Goal: Task Accomplishment & Management: Manage account settings

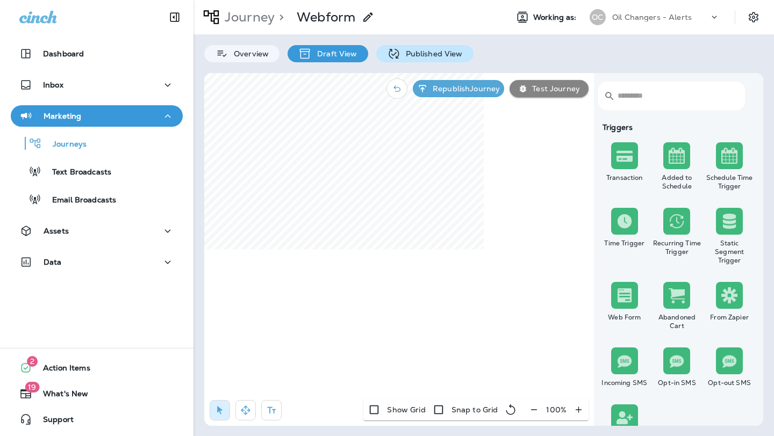
click at [439, 56] on p "Published View" at bounding box center [431, 53] width 62 height 9
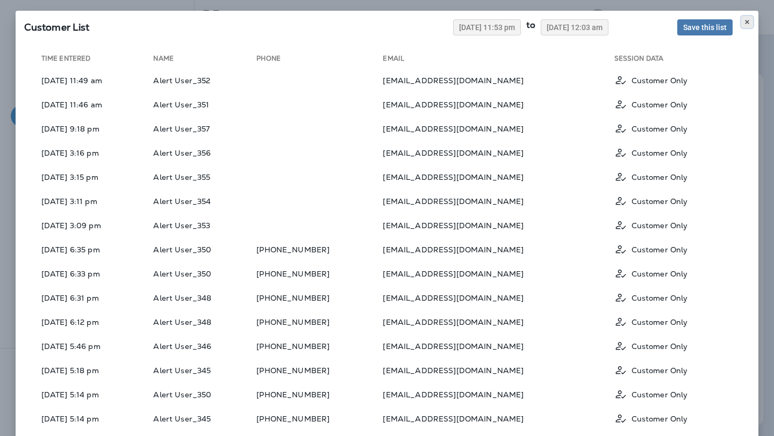
click at [745, 21] on icon at bounding box center [747, 22] width 6 height 6
click at [747, 22] on use at bounding box center [747, 22] width 4 height 4
click at [744, 23] on icon at bounding box center [747, 22] width 6 height 6
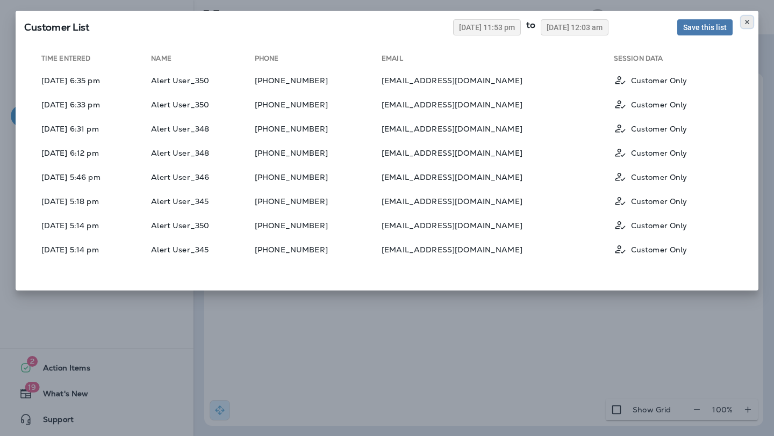
click at [743, 23] on button at bounding box center [747, 22] width 12 height 12
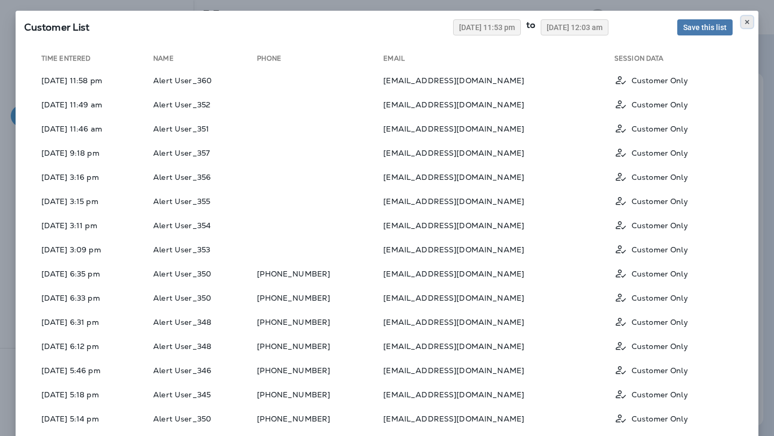
click at [749, 19] on icon at bounding box center [747, 22] width 6 height 6
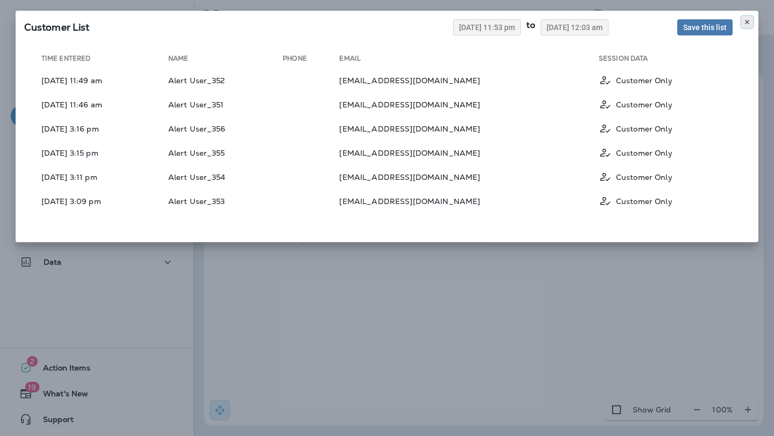
click at [747, 23] on icon at bounding box center [747, 22] width 6 height 6
click at [747, 22] on use at bounding box center [747, 22] width 4 height 4
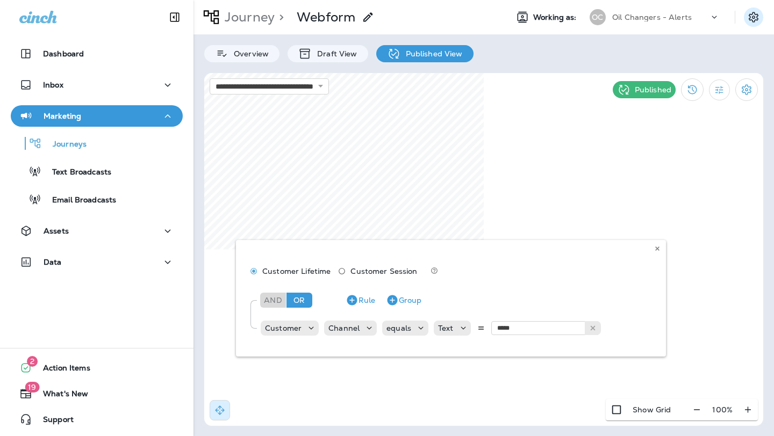
click at [750, 19] on icon "Settings" at bounding box center [753, 17] width 13 height 13
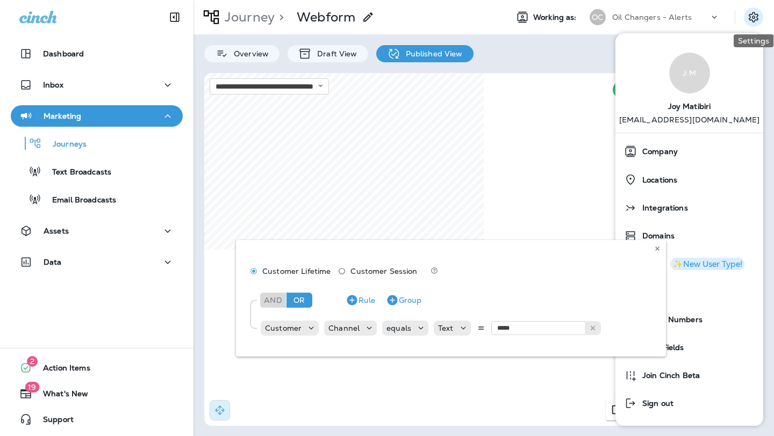
click at [756, 15] on icon "Settings" at bounding box center [753, 17] width 13 height 13
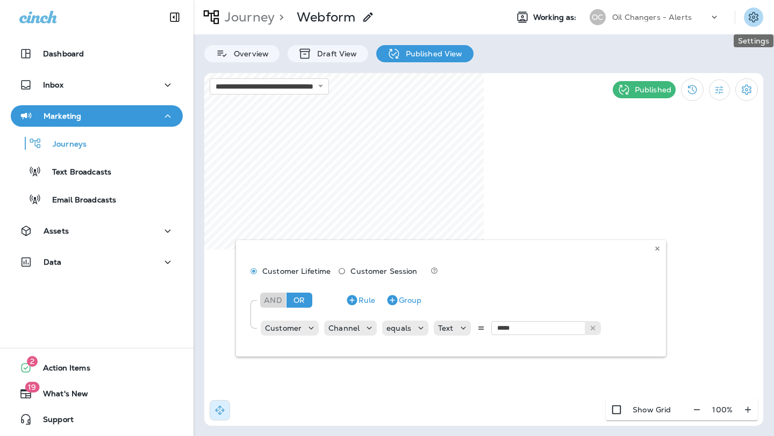
click at [756, 15] on icon "Settings" at bounding box center [753, 17] width 13 height 13
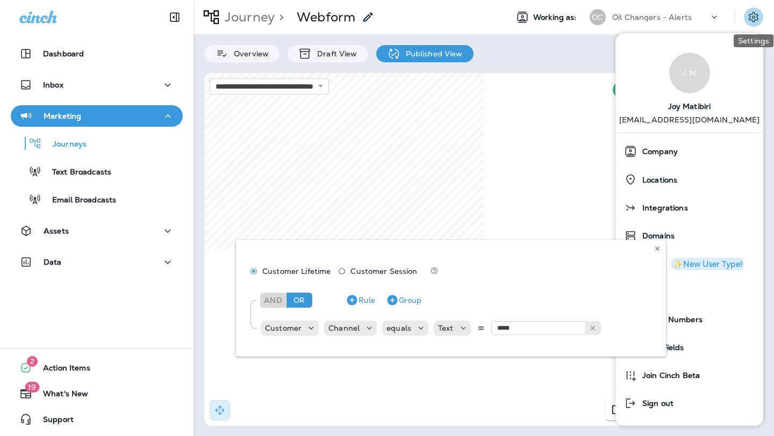
click at [756, 19] on icon "Settings" at bounding box center [754, 17] width 10 height 10
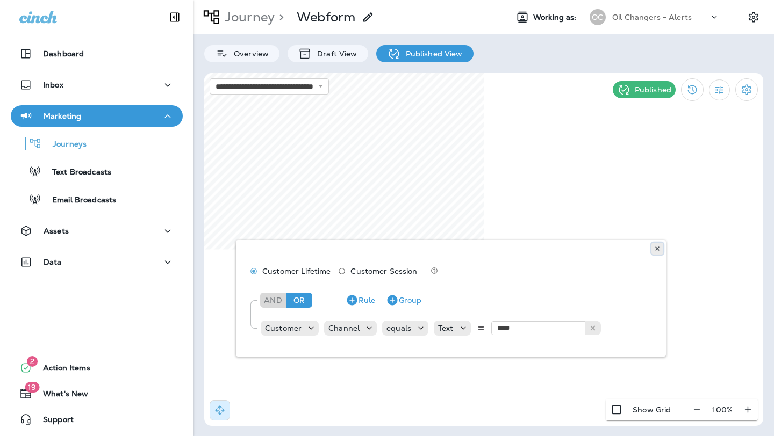
click at [657, 246] on icon at bounding box center [657, 249] width 6 height 6
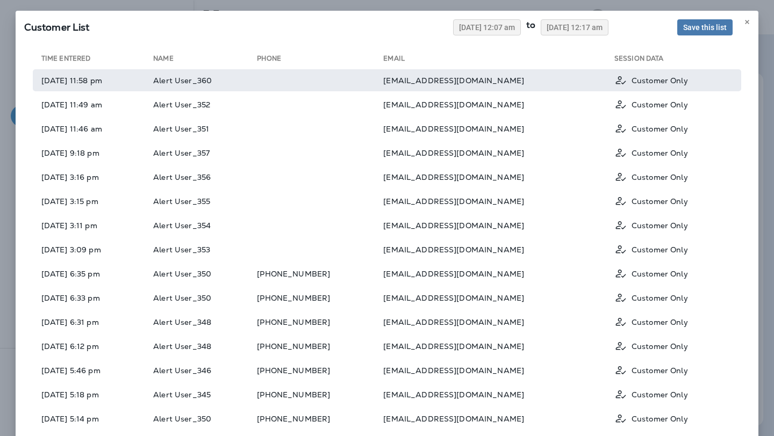
click at [492, 80] on td "[EMAIL_ADDRESS][DOMAIN_NAME]" at bounding box center [498, 80] width 231 height 22
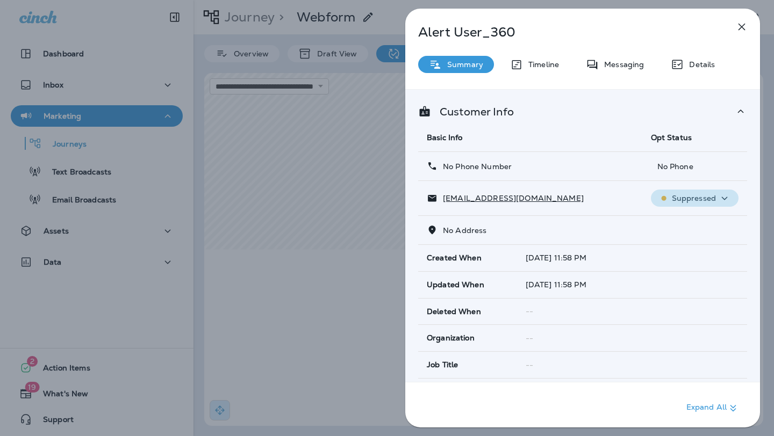
click at [701, 198] on p "Suppressed" at bounding box center [694, 198] width 44 height 9
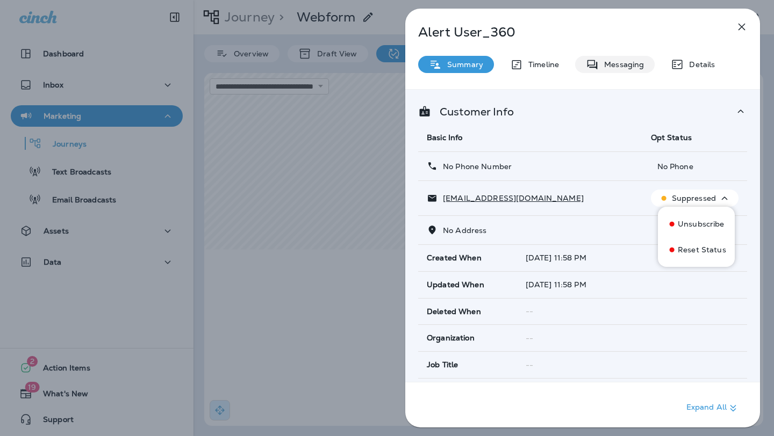
click at [616, 62] on p "Messaging" at bounding box center [621, 64] width 45 height 9
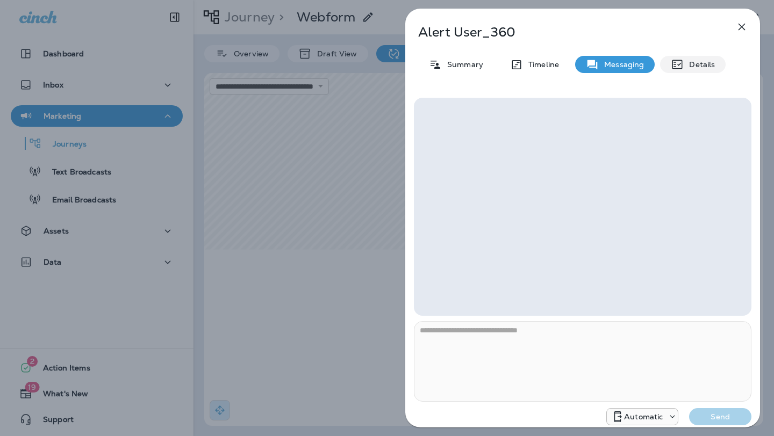
click at [673, 68] on icon at bounding box center [677, 64] width 13 height 13
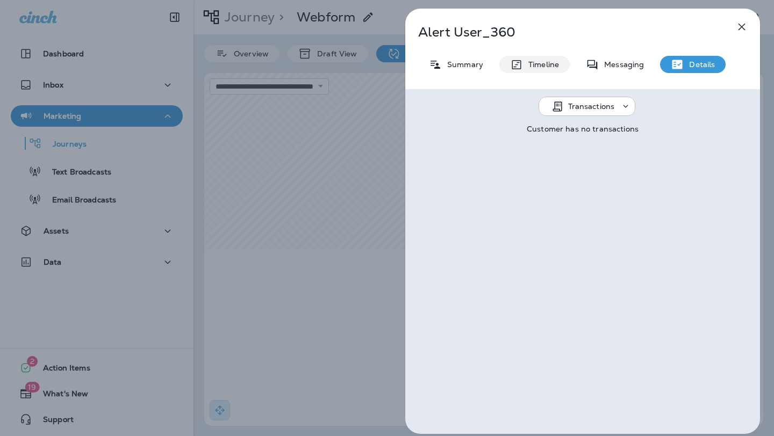
click at [548, 64] on p "Timeline" at bounding box center [541, 64] width 36 height 9
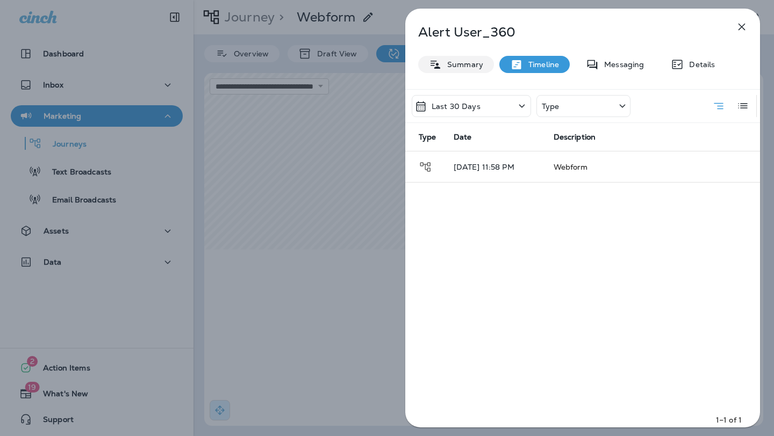
click at [474, 61] on p "Summary" at bounding box center [462, 64] width 41 height 9
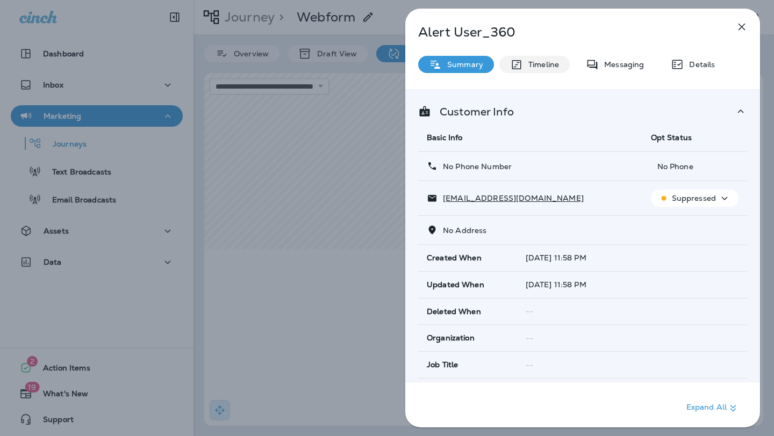
click at [525, 64] on p "Timeline" at bounding box center [541, 64] width 36 height 9
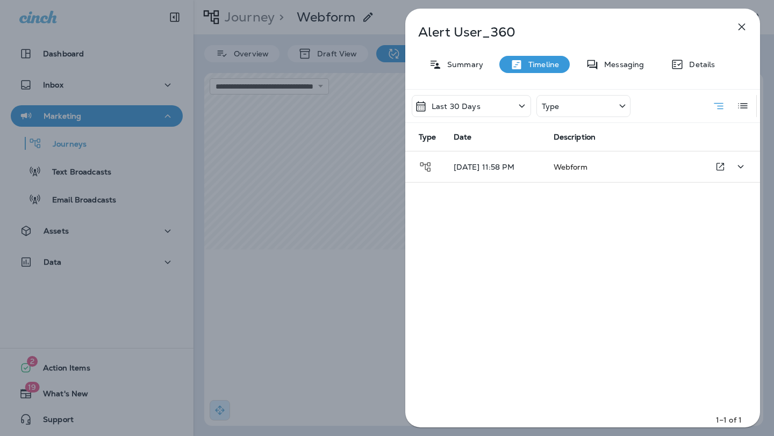
click at [564, 164] on span "Webform" at bounding box center [570, 167] width 34 height 10
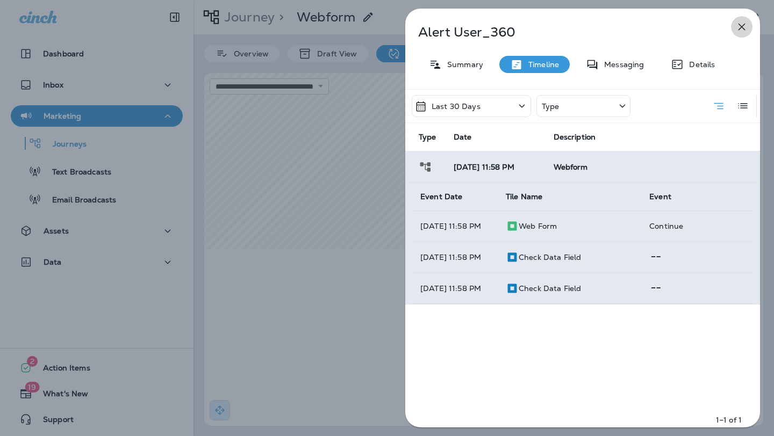
click at [742, 28] on icon "button" at bounding box center [741, 26] width 13 height 13
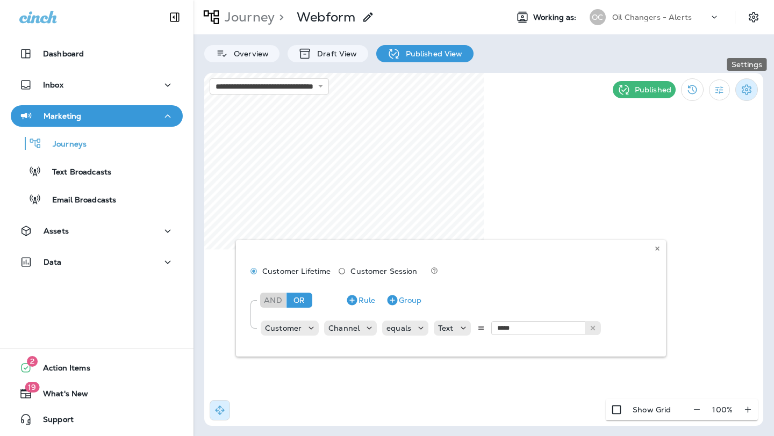
click at [742, 91] on icon "Settings" at bounding box center [747, 89] width 10 height 10
click at [754, 20] on div at bounding box center [387, 218] width 774 height 436
click at [753, 16] on icon "Settings" at bounding box center [754, 17] width 10 height 10
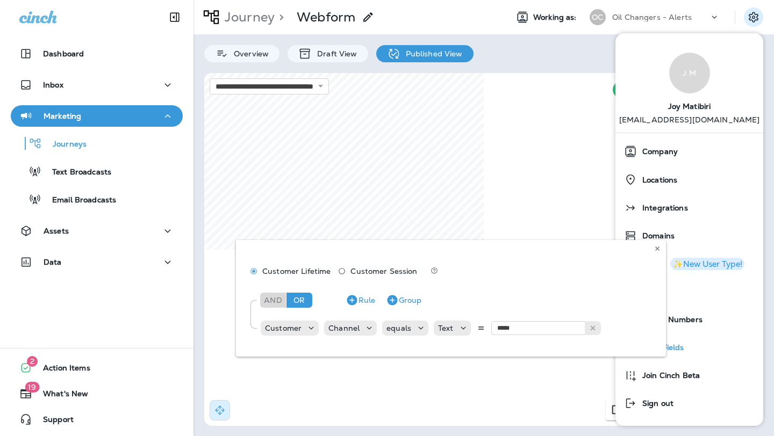
click at [684, 343] on div "Data Fields" at bounding box center [689, 347] width 139 height 21
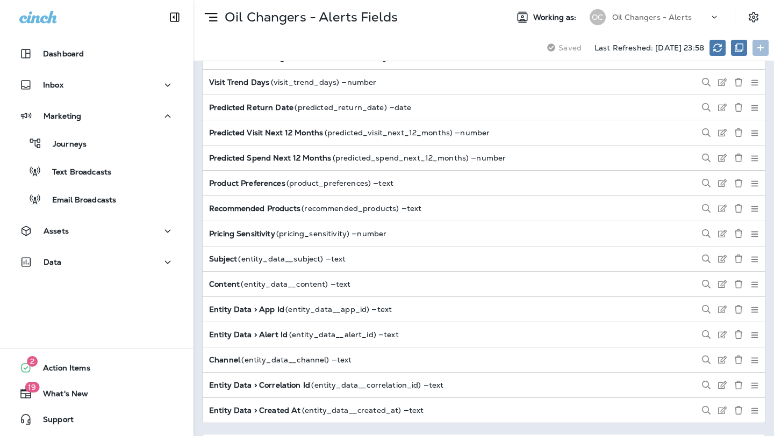
scroll to position [2205, 0]
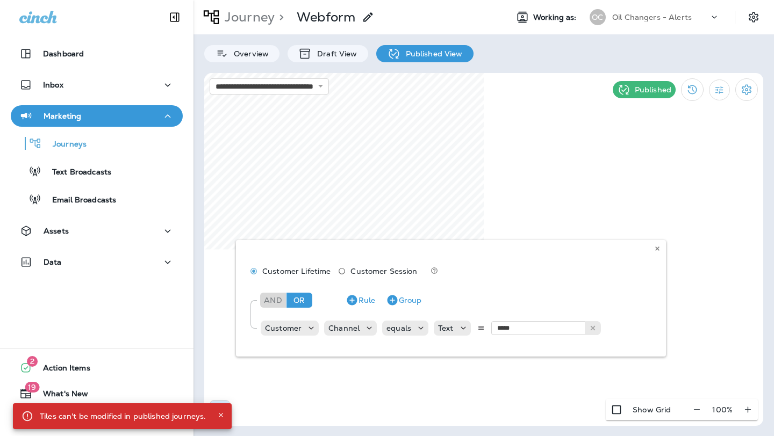
click at [362, 327] on div "Customer Lifetime Customer Session And Or Rule Group Customer Channel equals Te…" at bounding box center [451, 298] width 430 height 117
click at [369, 327] on div "Customer Lifetime Customer Session And Or Rule Group Customer Channel equals Te…" at bounding box center [451, 298] width 430 height 117
click at [654, 248] on icon at bounding box center [657, 249] width 6 height 6
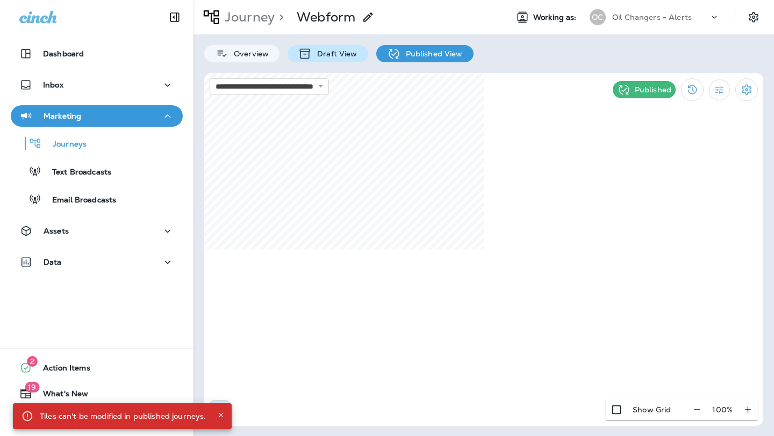
click at [345, 62] on div "Draft View" at bounding box center [327, 53] width 80 height 17
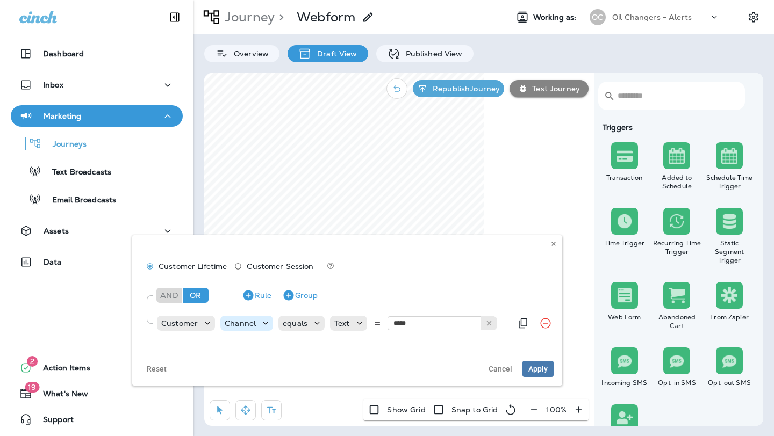
click at [264, 325] on icon at bounding box center [265, 323] width 11 height 11
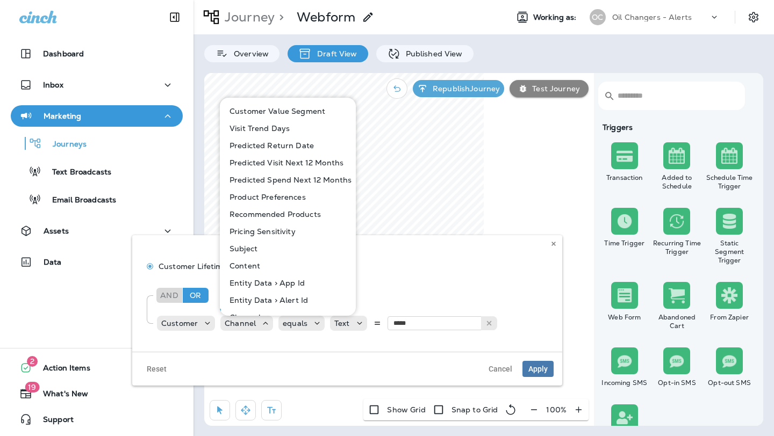
scroll to position [547, 0]
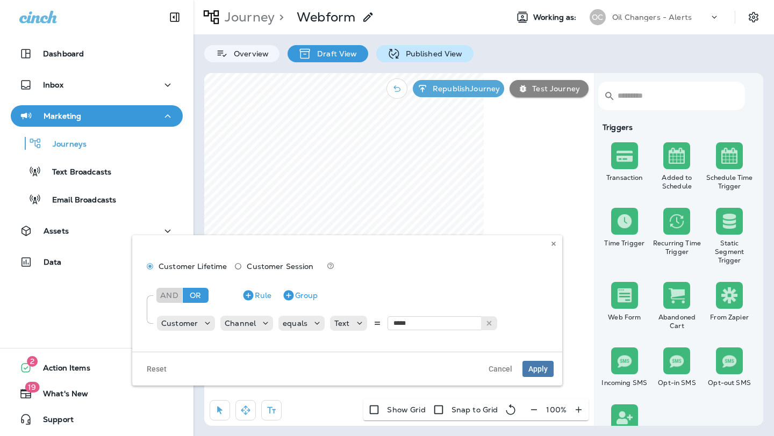
click at [433, 46] on div "Published View" at bounding box center [424, 53] width 97 height 17
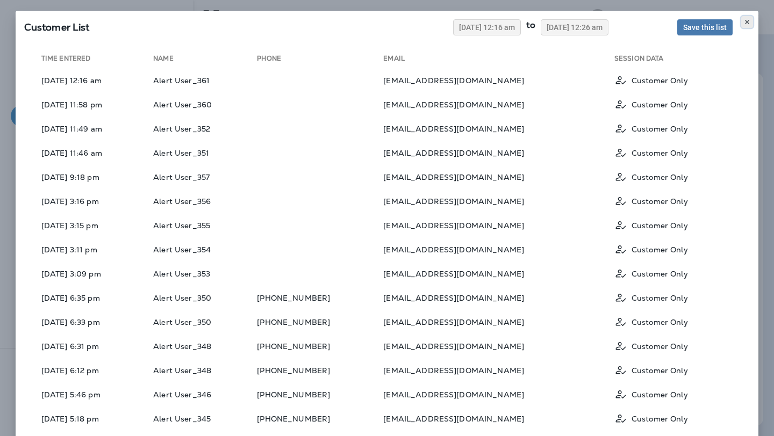
click at [744, 21] on icon at bounding box center [747, 22] width 6 height 6
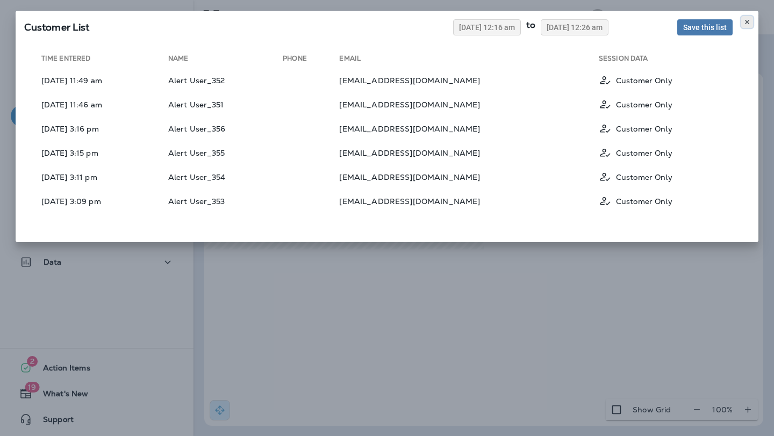
click at [746, 21] on icon at bounding box center [747, 22] width 6 height 6
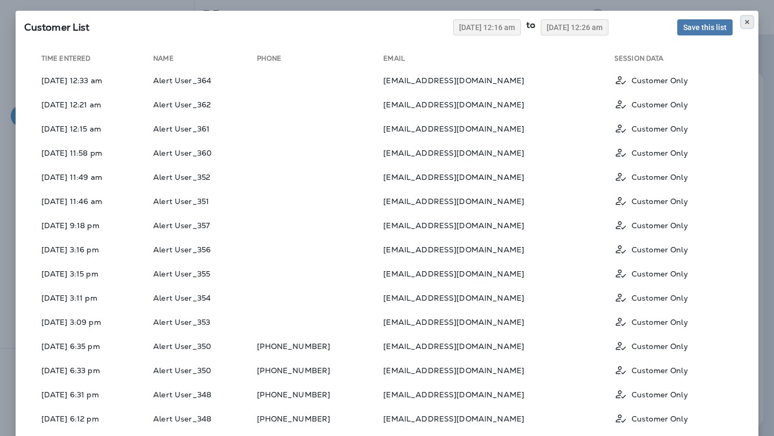
click at [749, 17] on button at bounding box center [747, 22] width 12 height 12
click at [746, 20] on icon at bounding box center [747, 22] width 6 height 6
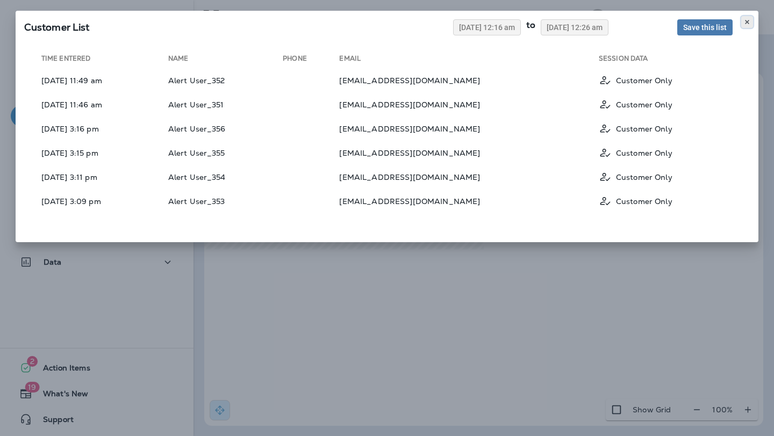
click at [744, 21] on icon at bounding box center [747, 22] width 6 height 6
click at [749, 25] on button at bounding box center [747, 22] width 12 height 12
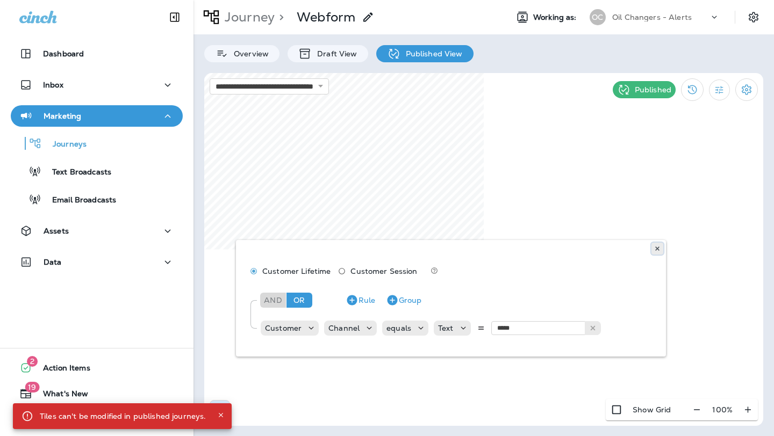
click at [654, 247] on icon at bounding box center [657, 249] width 6 height 6
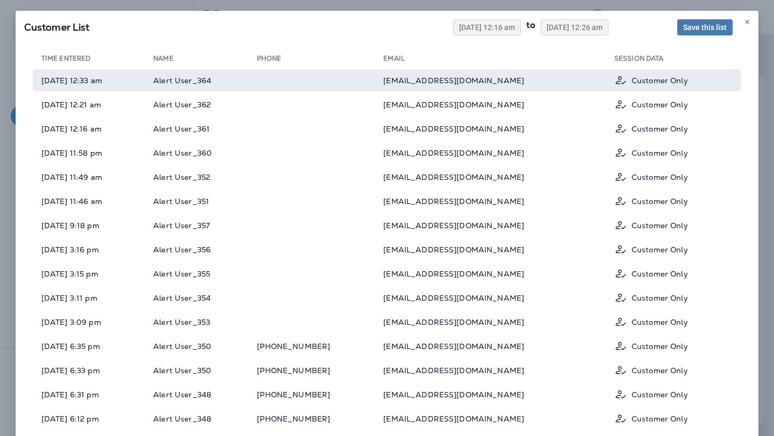
click at [324, 82] on td at bounding box center [320, 80] width 126 height 22
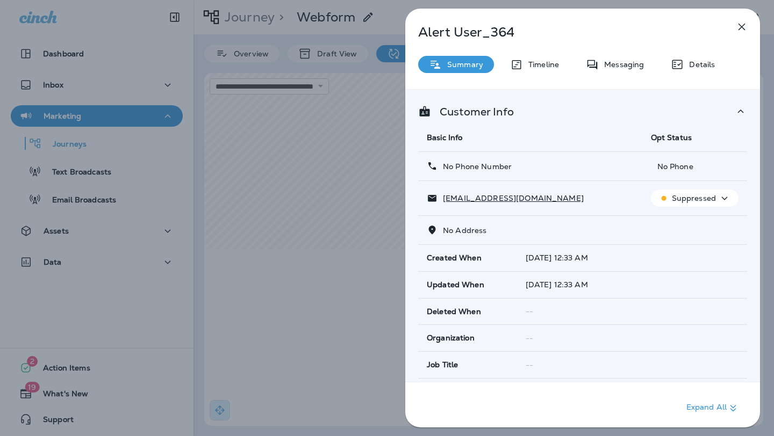
scroll to position [9, 0]
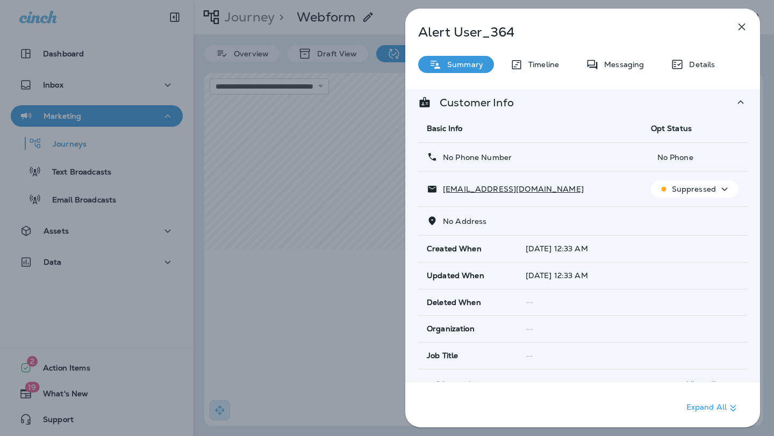
click at [705, 192] on p "Suppressed" at bounding box center [694, 189] width 44 height 9
click at [698, 237] on p "Reset Status" at bounding box center [702, 240] width 48 height 9
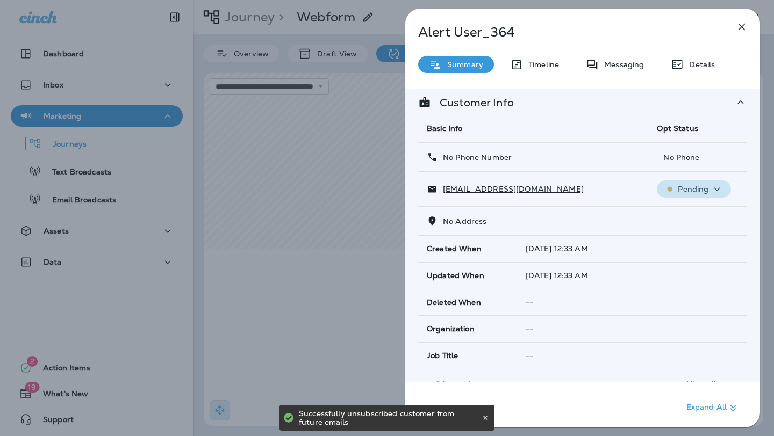
click at [717, 190] on icon "button" at bounding box center [717, 189] width 6 height 3
click at [621, 206] on td "mabhudhutt@gmail.com" at bounding box center [533, 189] width 230 height 35
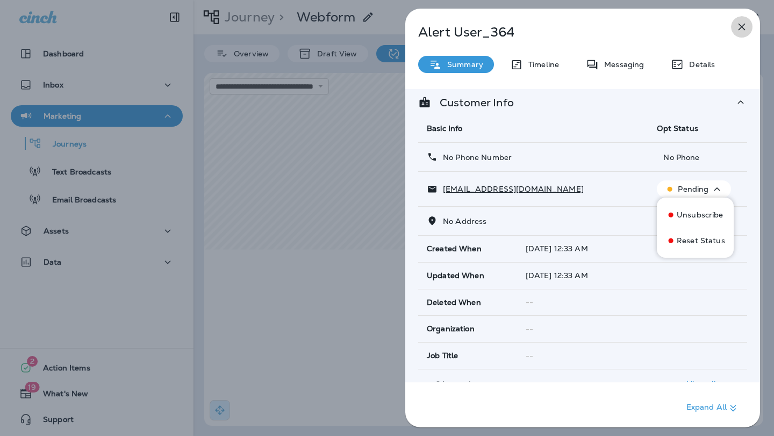
click at [738, 28] on icon "button" at bounding box center [741, 26] width 13 height 13
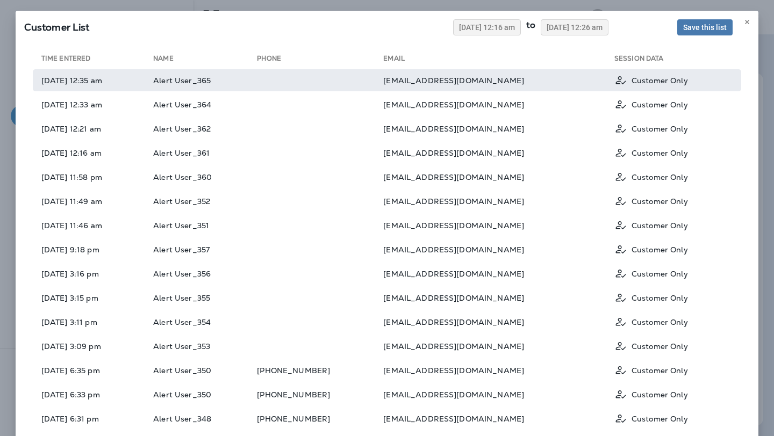
click at [429, 73] on td "mabhudhutt@gmail.com" at bounding box center [498, 80] width 231 height 22
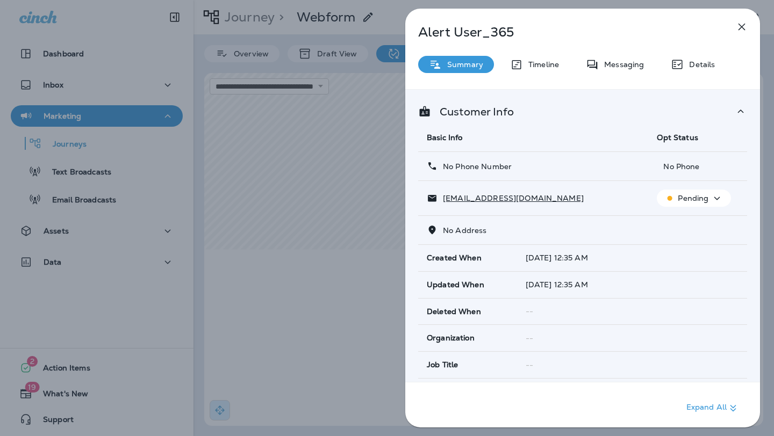
click at [738, 26] on icon "button" at bounding box center [741, 26] width 13 height 13
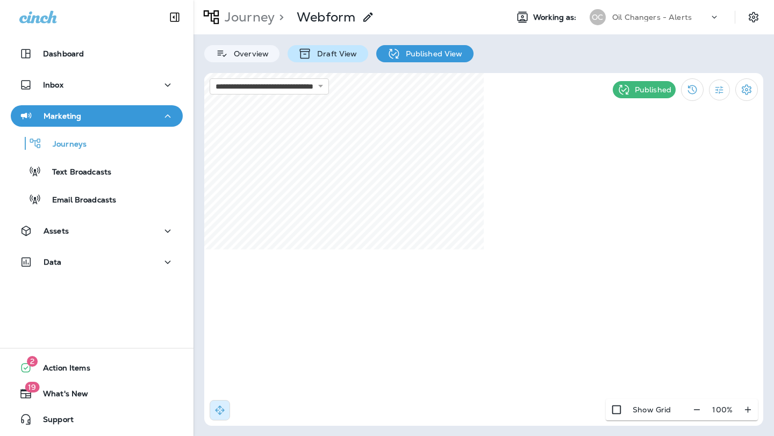
click at [333, 53] on p "Draft View" at bounding box center [334, 53] width 45 height 9
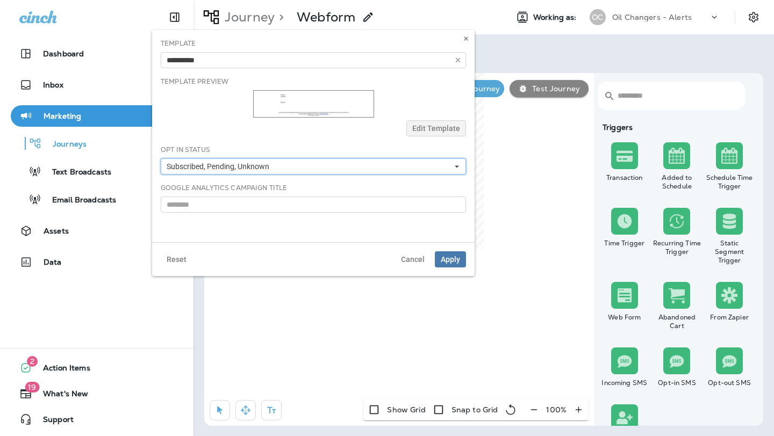
click at [405, 165] on button "Subscribed, Pending, Unknown" at bounding box center [313, 167] width 305 height 16
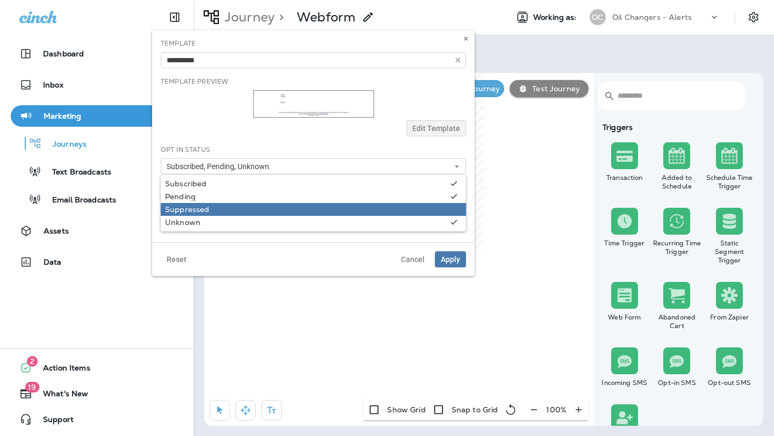
click at [413, 205] on div "Suppressed" at bounding box center [313, 209] width 297 height 9
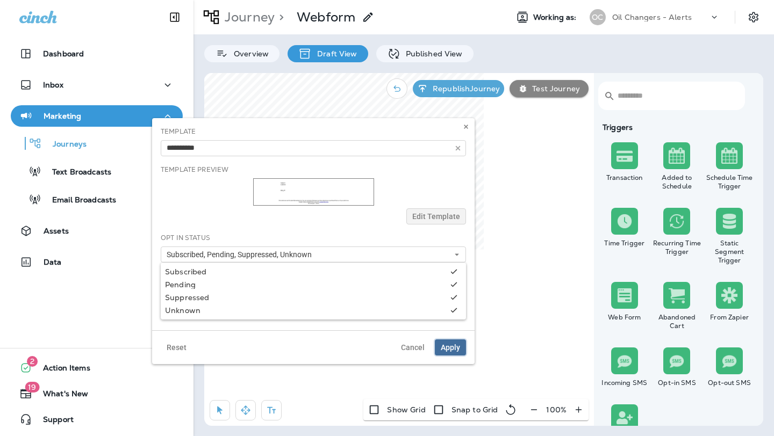
click at [456, 344] on span "Apply" at bounding box center [450, 348] width 19 height 8
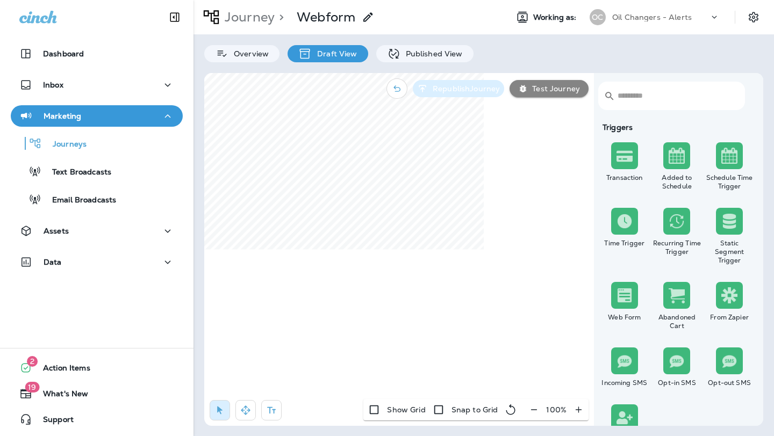
click at [459, 90] on p "Republish Journey" at bounding box center [463, 88] width 71 height 9
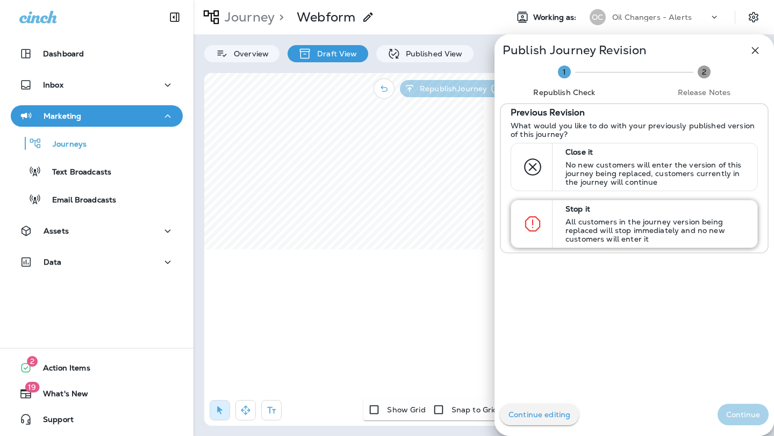
click at [579, 218] on p "All customers in the journey version being replaced will stop immediately and n…" at bounding box center [656, 231] width 182 height 26
click at [751, 420] on button "Continue" at bounding box center [742, 414] width 51 height 21
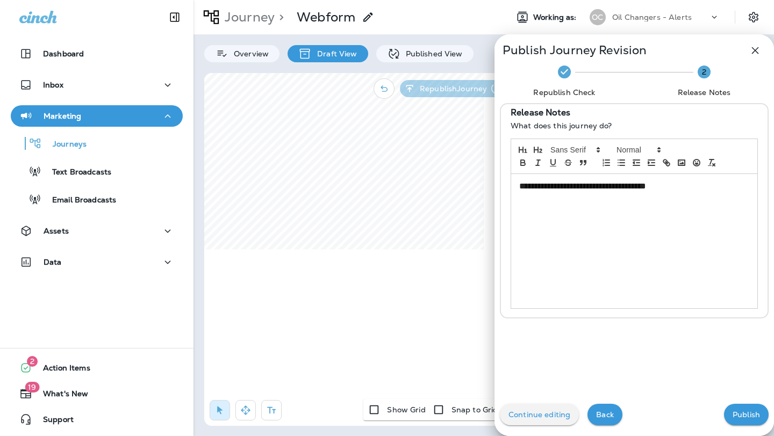
click at [738, 411] on p "Publish" at bounding box center [745, 415] width 27 height 9
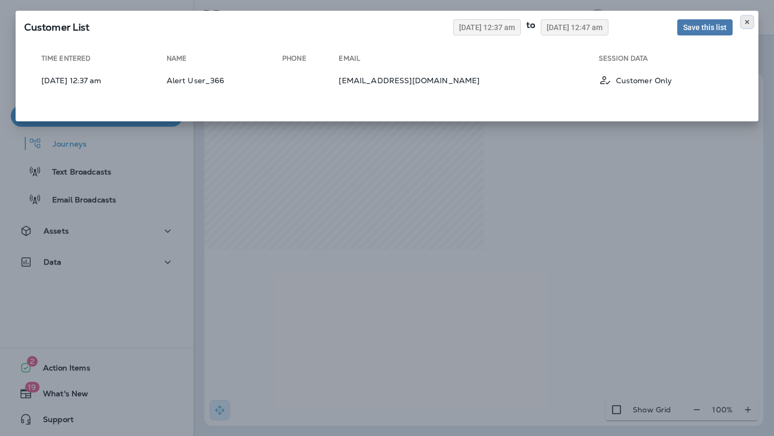
click at [748, 19] on icon at bounding box center [747, 22] width 6 height 6
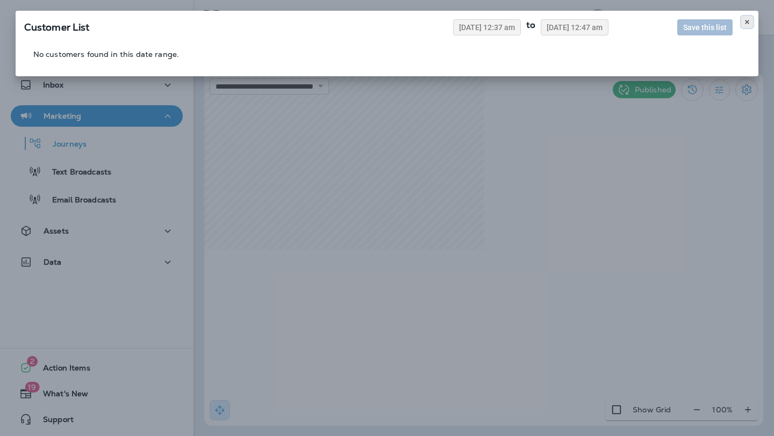
click at [746, 23] on use at bounding box center [747, 22] width 4 height 4
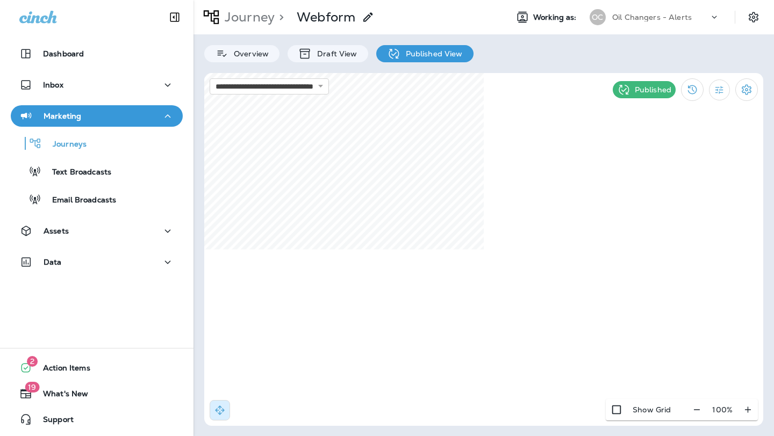
select select "*"
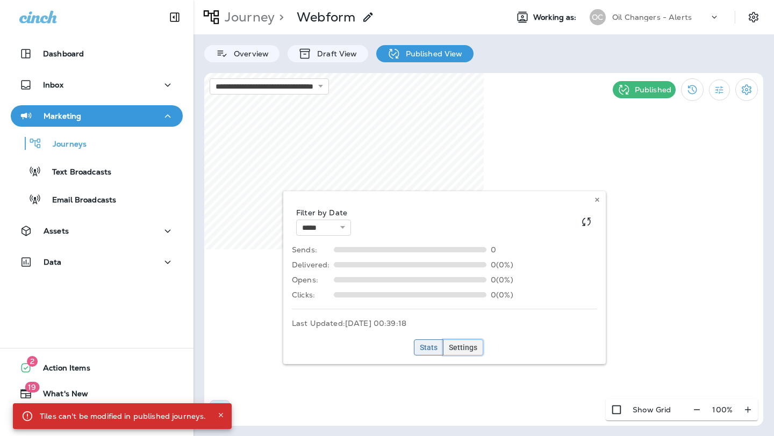
click at [464, 349] on span "Settings" at bounding box center [463, 348] width 28 height 8
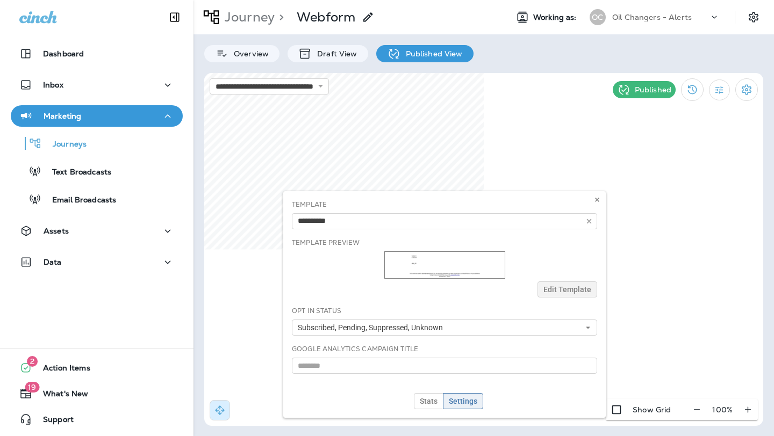
click at [477, 327] on div "Template Test Email Test Email 123 Template Preview Edit Template Opt In Status…" at bounding box center [444, 304] width 322 height 227
click at [484, 329] on div "Template Test Email Test Email 123 Template Preview Edit Template Opt In Status…" at bounding box center [444, 304] width 322 height 227
click at [591, 327] on div "Template Test Email Test Email 123 Template Preview Edit Template Opt In Status…" at bounding box center [444, 304] width 322 height 227
click at [589, 327] on div "Template Test Email Test Email 123 Template Preview Edit Template Opt In Status…" at bounding box center [444, 304] width 322 height 227
click at [589, 221] on div "Template Test Email Test Email 123 Template Preview Edit Template Opt In Status…" at bounding box center [444, 304] width 322 height 227
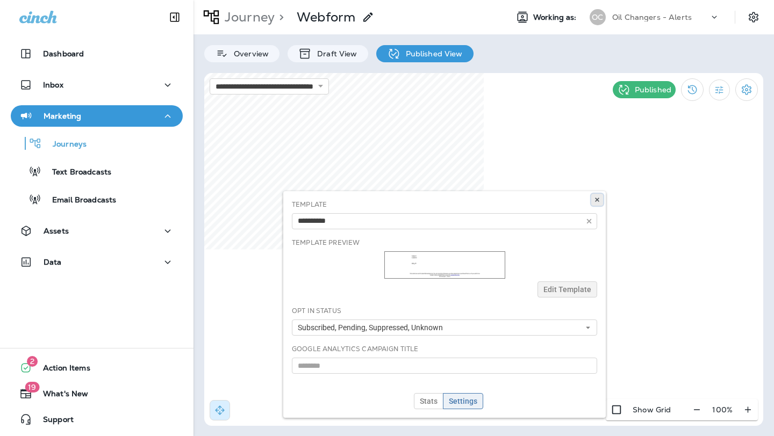
click at [593, 202] on button at bounding box center [597, 200] width 12 height 12
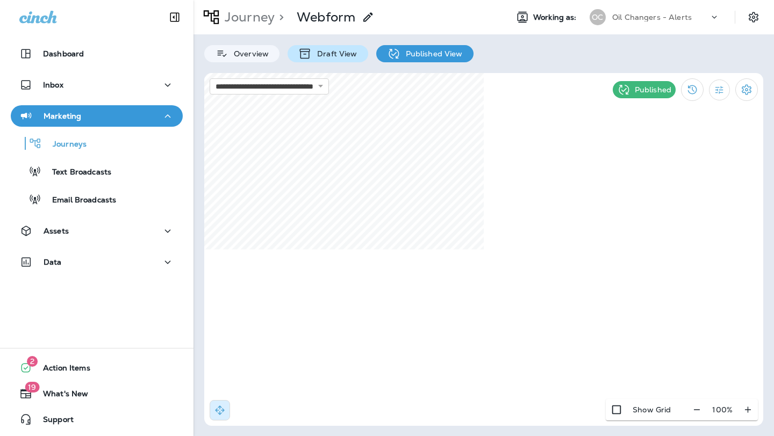
click at [332, 56] on p "Draft View" at bounding box center [334, 53] width 45 height 9
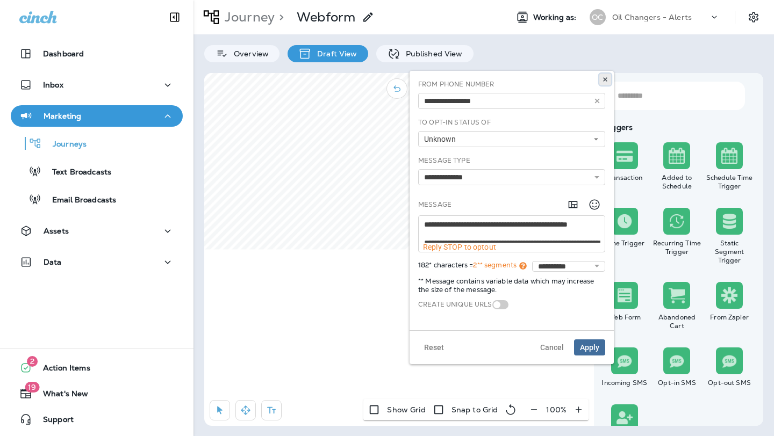
click at [608, 78] on icon at bounding box center [605, 79] width 6 height 6
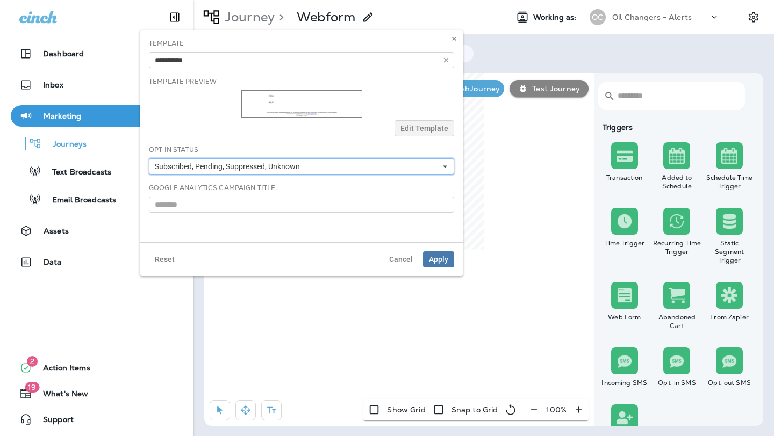
click at [426, 164] on button "Subscribed, Pending, Suppressed, Unknown" at bounding box center [301, 167] width 305 height 16
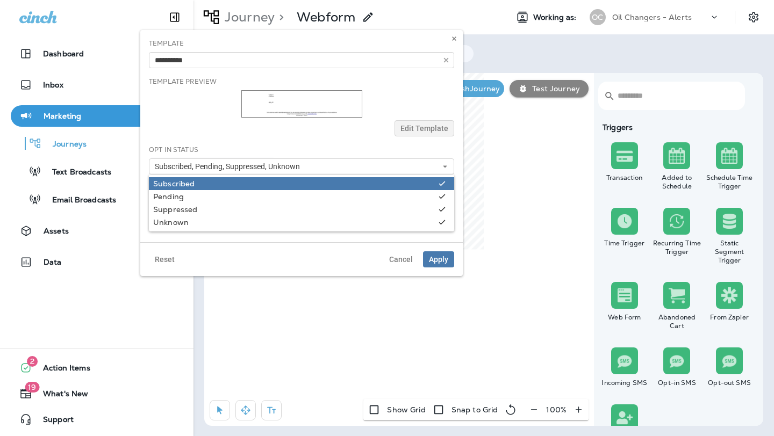
click at [429, 178] on link "Subscribed" at bounding box center [301, 183] width 305 height 13
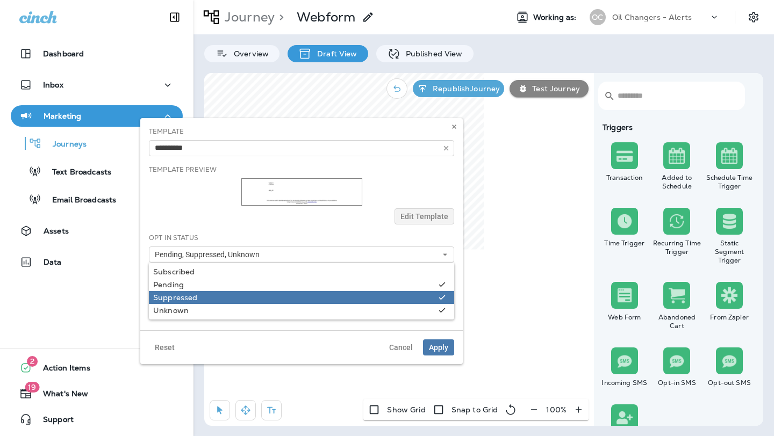
click at [426, 293] on div "Suppressed" at bounding box center [293, 297] width 281 height 9
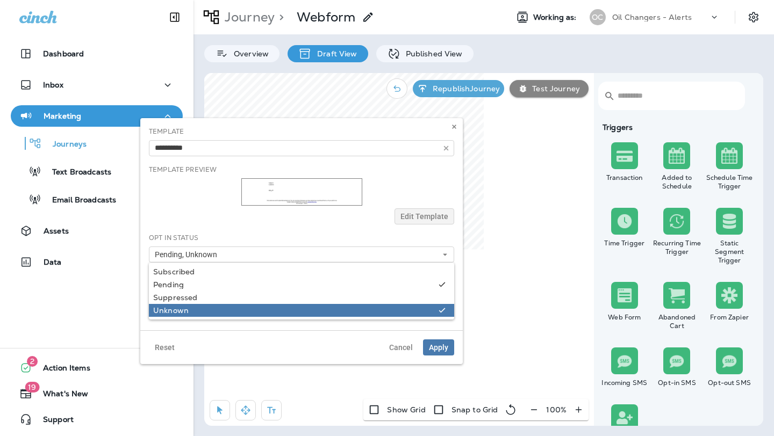
click at [426, 308] on div "Unknown" at bounding box center [293, 310] width 281 height 9
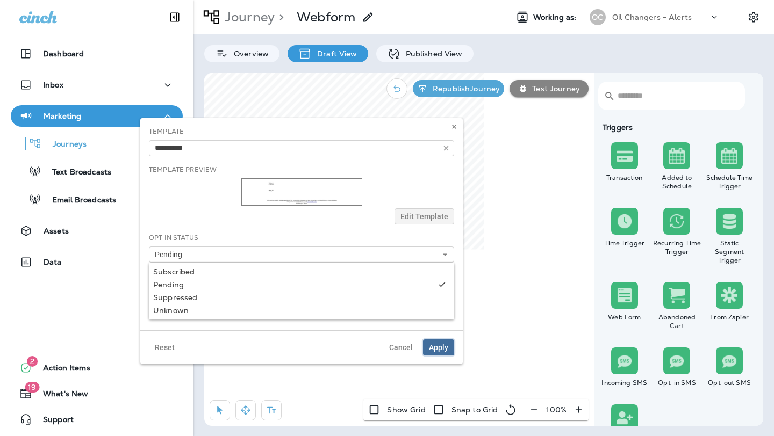
click at [443, 347] on span "Apply" at bounding box center [438, 348] width 19 height 8
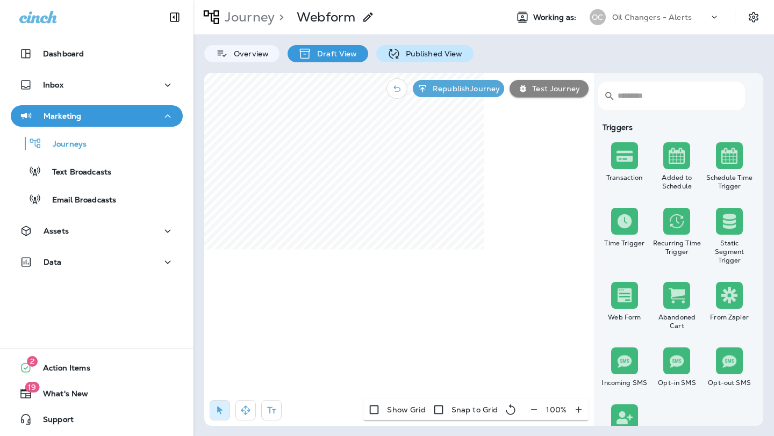
click at [422, 50] on p "Published View" at bounding box center [431, 53] width 62 height 9
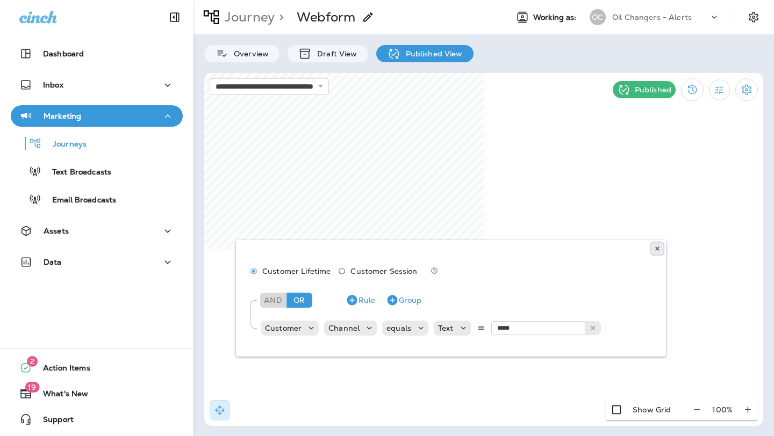
click at [658, 247] on use at bounding box center [657, 249] width 4 height 4
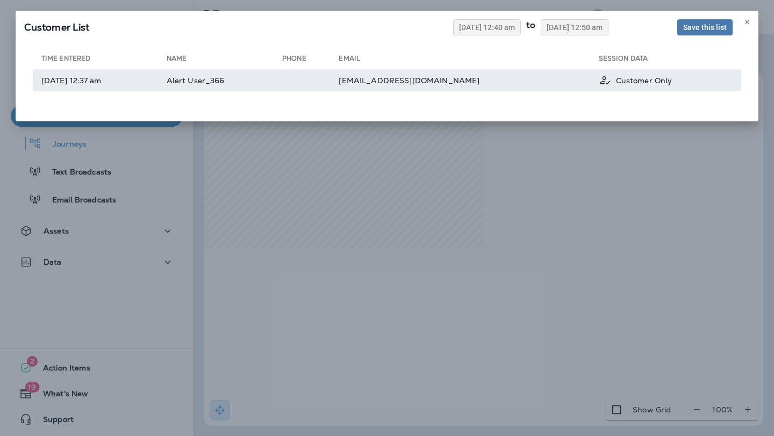
click at [526, 88] on td "mabhudhutt@gmail.com" at bounding box center [469, 80] width 260 height 22
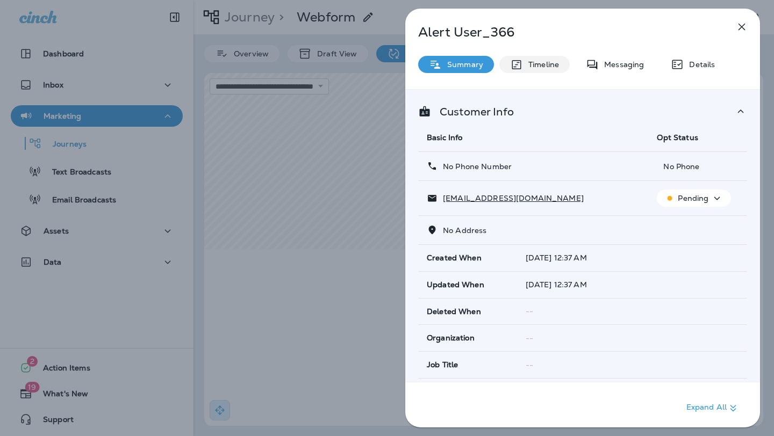
click at [557, 64] on p "Timeline" at bounding box center [541, 64] width 36 height 9
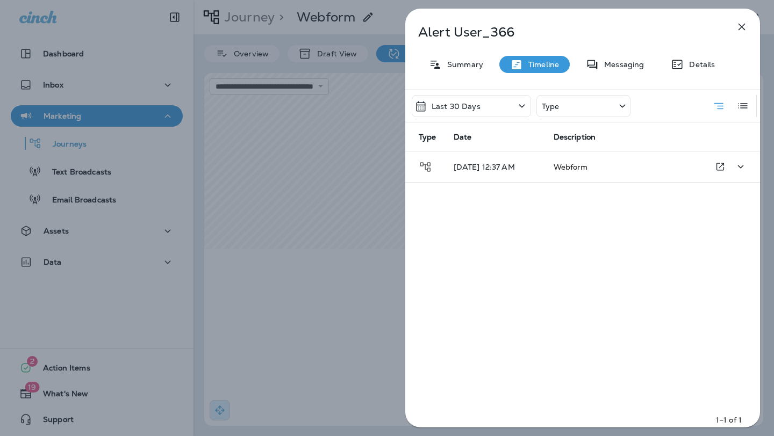
click at [577, 163] on span "Webform" at bounding box center [570, 167] width 34 height 10
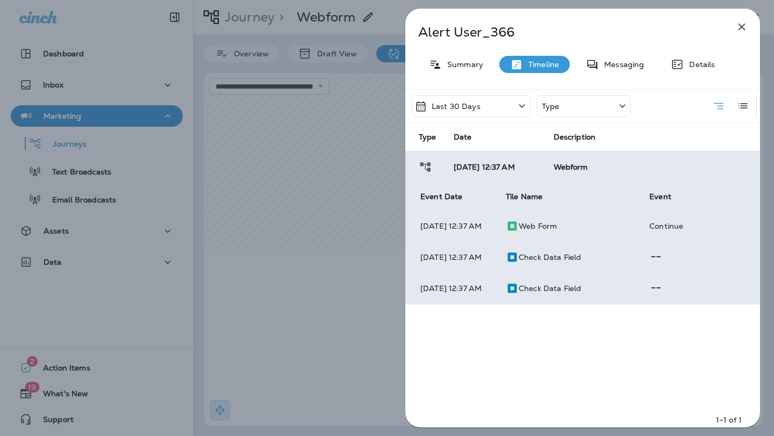
click at [656, 260] on icon at bounding box center [655, 256] width 13 height 13
click at [540, 254] on td "Check Data Field" at bounding box center [568, 257] width 143 height 31
click at [542, 262] on p "Check Data Field" at bounding box center [550, 257] width 62 height 9
click at [469, 262] on p "08/28/25 12:37 AM" at bounding box center [454, 257] width 68 height 9
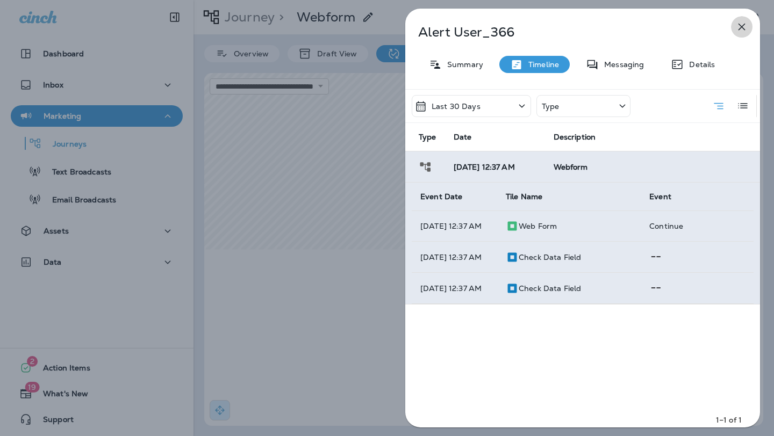
click at [738, 28] on icon "button" at bounding box center [741, 26] width 13 height 13
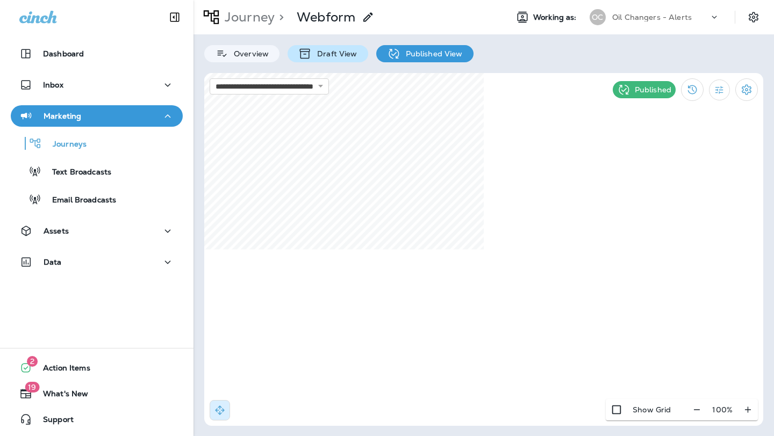
click at [333, 54] on p "Draft View" at bounding box center [334, 53] width 45 height 9
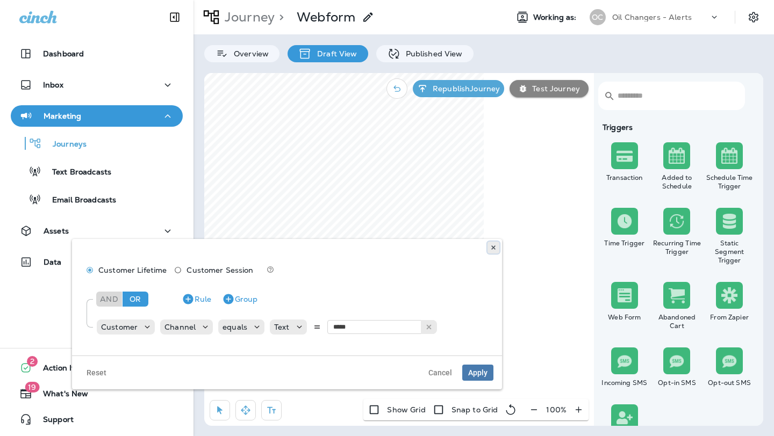
click at [491, 247] on icon at bounding box center [493, 247] width 6 height 6
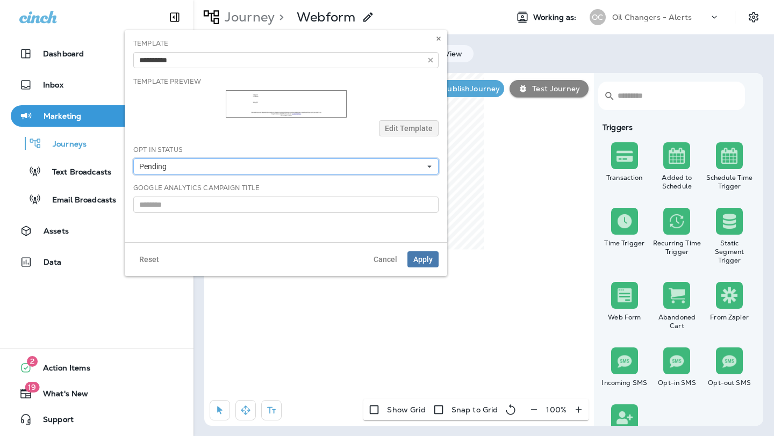
click at [428, 159] on button "Pending" at bounding box center [285, 167] width 305 height 16
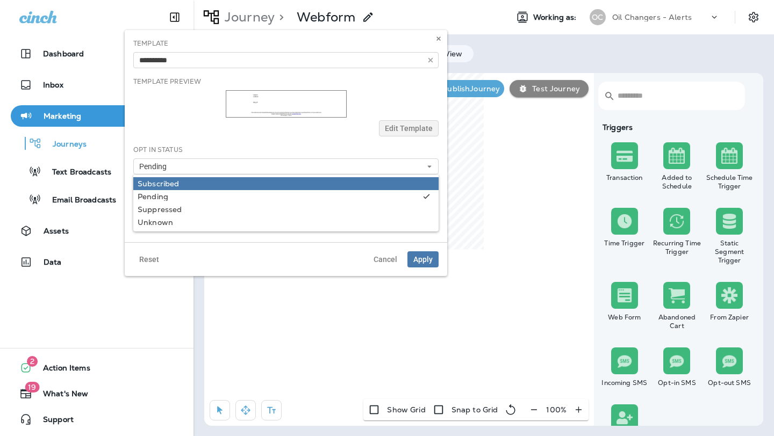
click at [372, 179] on div "Subscribed" at bounding box center [286, 183] width 297 height 9
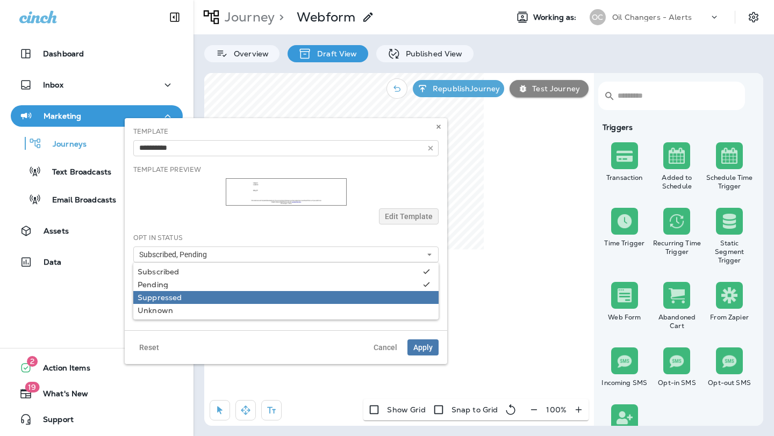
click at [381, 293] on div "Suppressed" at bounding box center [286, 297] width 297 height 9
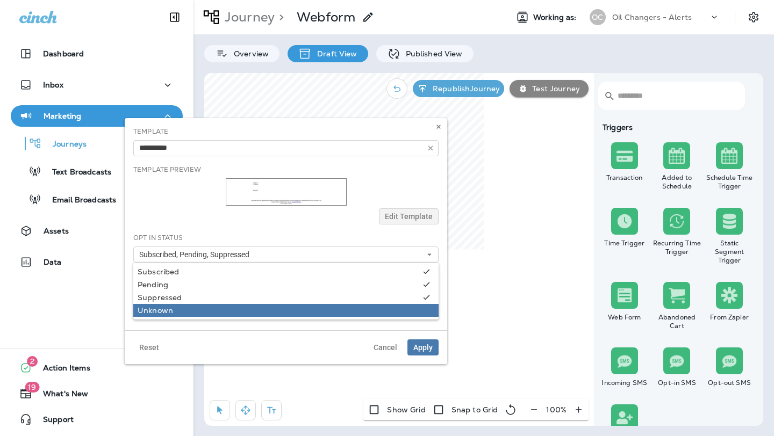
click at [381, 310] on div "Unknown" at bounding box center [286, 310] width 297 height 9
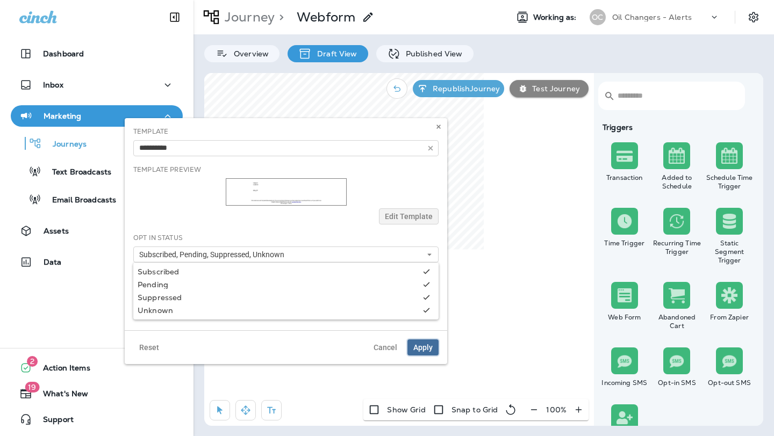
click at [432, 344] on span "Apply" at bounding box center [422, 348] width 19 height 8
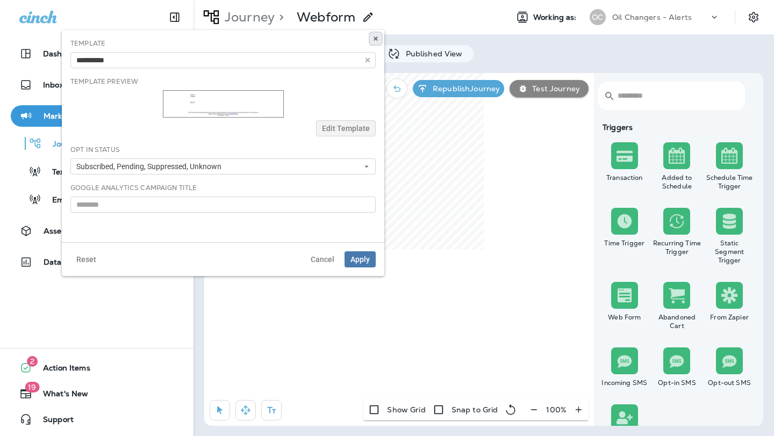
click at [373, 35] on button at bounding box center [376, 39] width 12 height 12
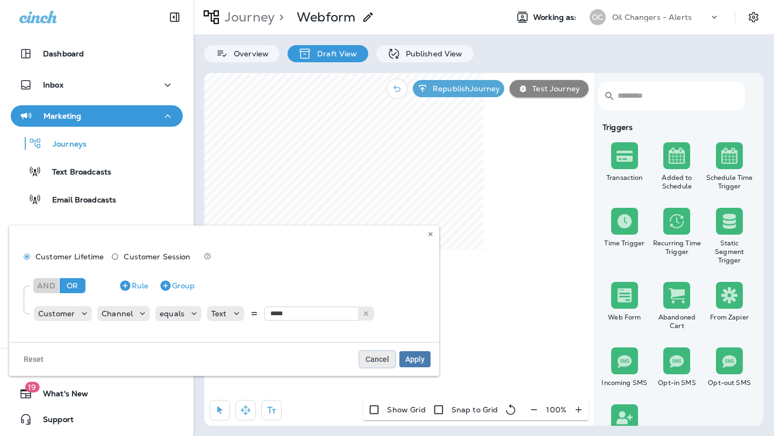
click at [384, 360] on span "Cancel" at bounding box center [377, 360] width 24 height 8
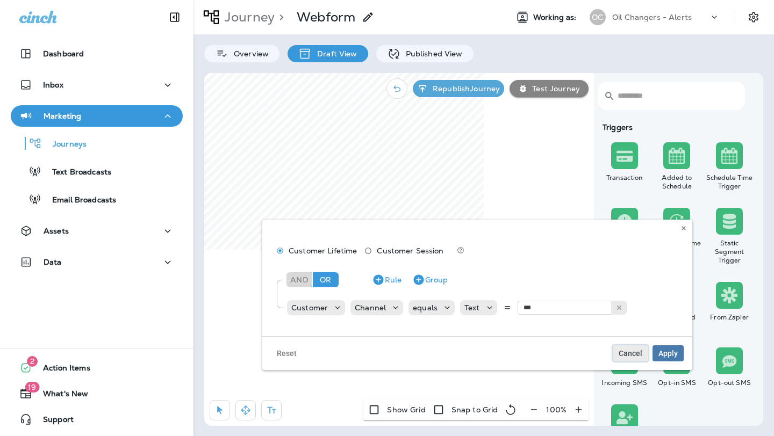
click at [629, 356] on span "Cancel" at bounding box center [630, 354] width 24 height 8
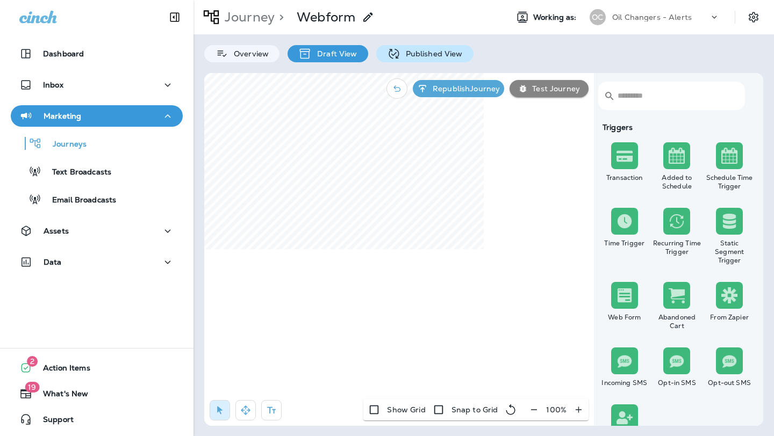
click at [422, 57] on p "Published View" at bounding box center [431, 53] width 62 height 9
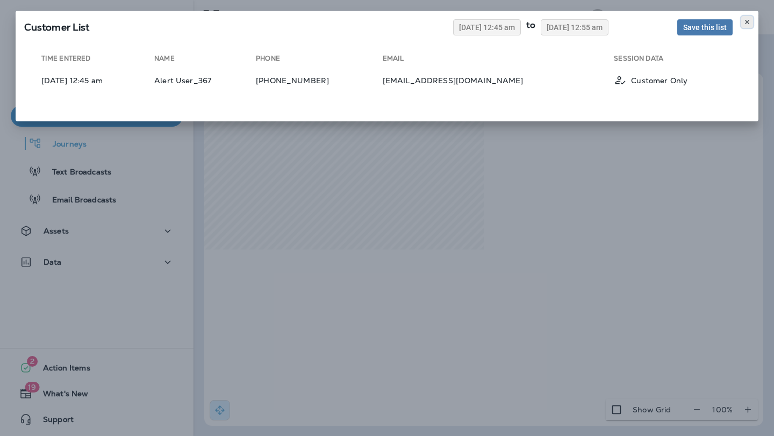
click at [747, 21] on use at bounding box center [747, 22] width 4 height 4
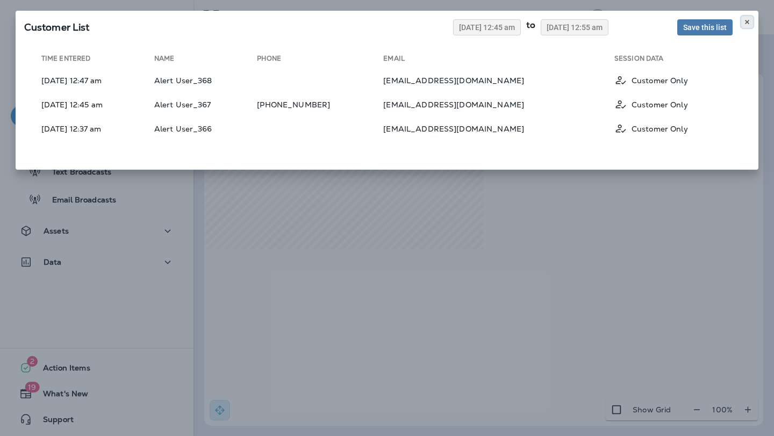
click at [749, 18] on button at bounding box center [747, 22] width 12 height 12
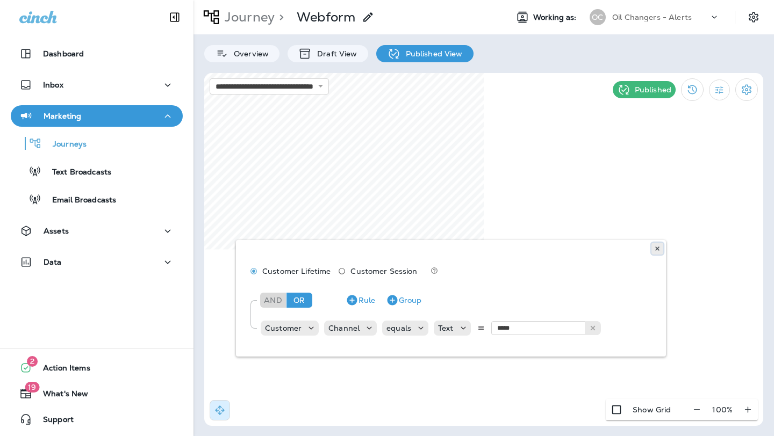
click at [655, 247] on icon at bounding box center [657, 249] width 6 height 6
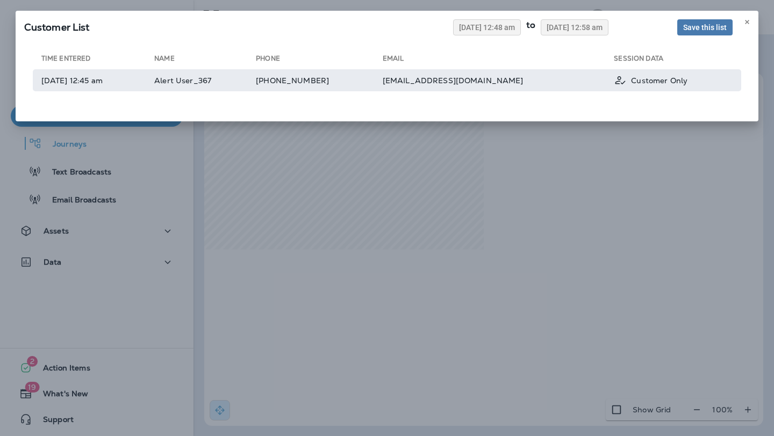
click at [318, 80] on td "[PHONE_NUMBER]" at bounding box center [319, 80] width 126 height 22
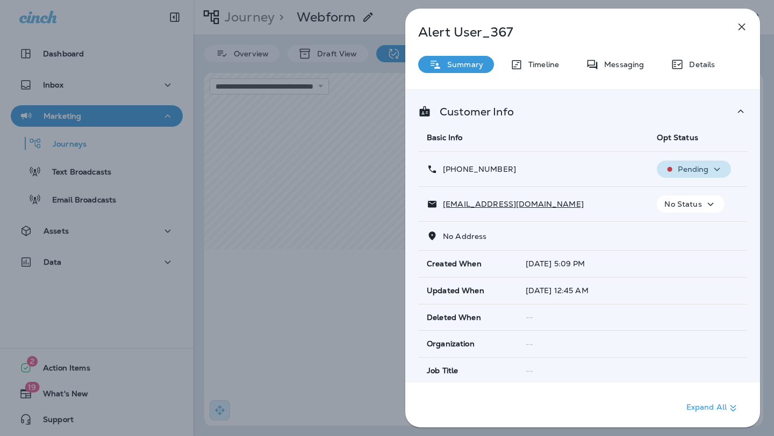
click at [710, 170] on icon "button" at bounding box center [716, 169] width 13 height 13
click at [363, 260] on div "Alert User_367 Summary Timeline Messaging Details Customer Info Basic Info Opt …" at bounding box center [387, 218] width 774 height 436
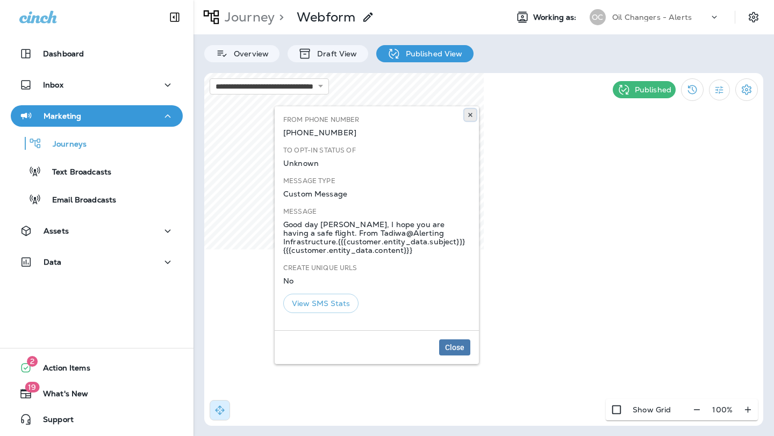
click at [469, 117] on icon at bounding box center [470, 115] width 6 height 6
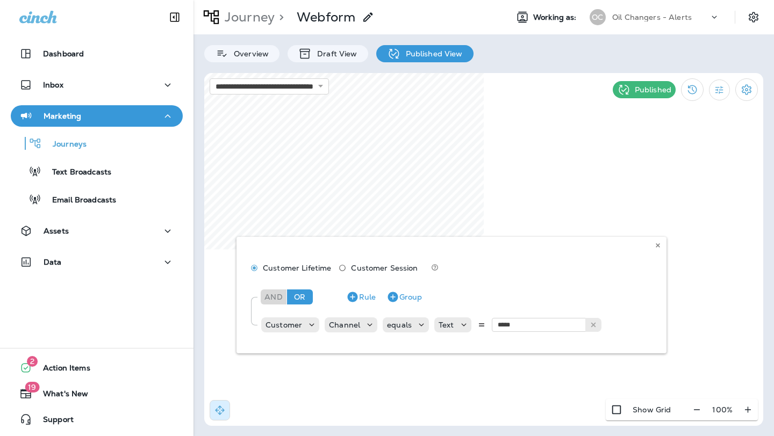
click at [538, 323] on div "Customer Lifetime Customer Session And Or Rule Group Customer Channel equals Te…" at bounding box center [451, 295] width 430 height 117
click at [533, 323] on div "Customer Lifetime Customer Session And Or Rule Group Customer Channel equals Te…" at bounding box center [451, 295] width 430 height 117
click at [660, 246] on icon at bounding box center [657, 245] width 6 height 6
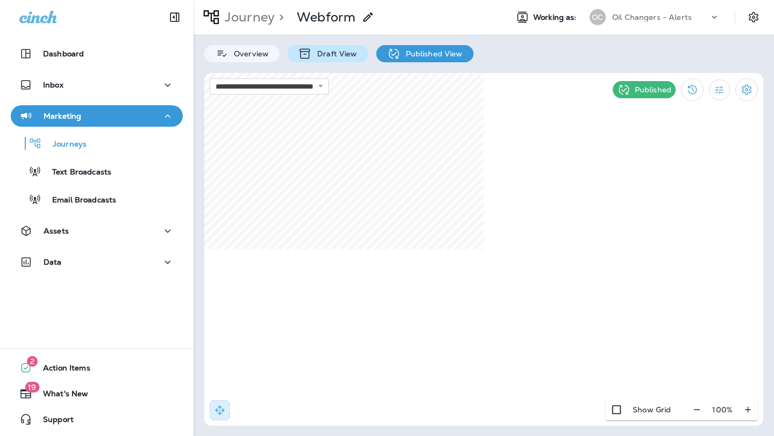
click at [337, 51] on p "Draft View" at bounding box center [334, 53] width 45 height 9
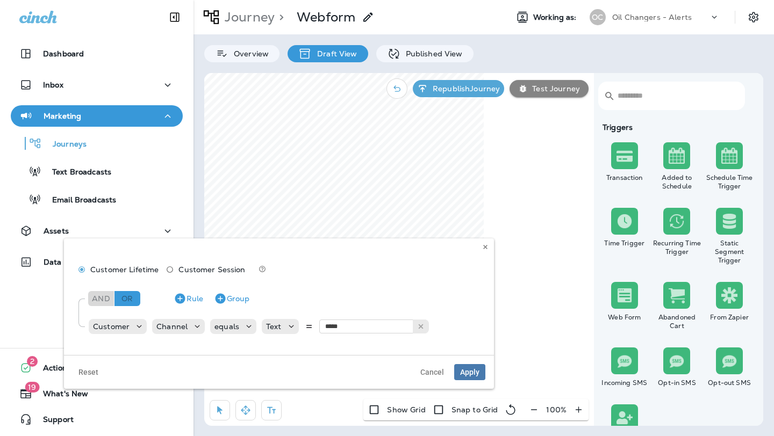
click at [126, 300] on div "Or" at bounding box center [127, 298] width 26 height 15
click at [131, 323] on div "Customer" at bounding box center [111, 326] width 45 height 9
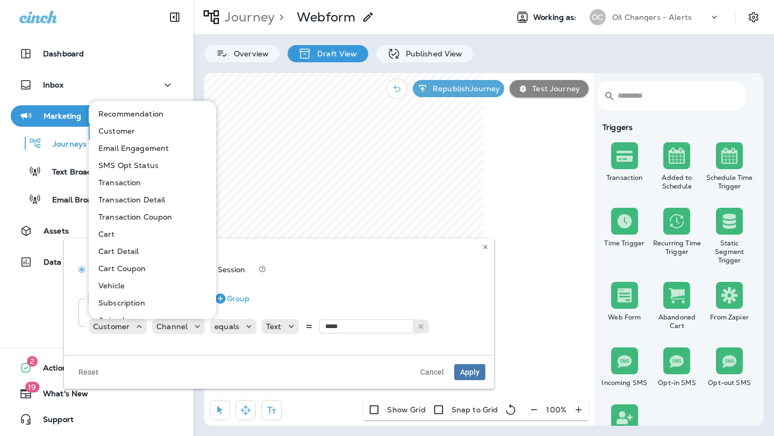
click at [143, 130] on button "Customer" at bounding box center [153, 131] width 126 height 17
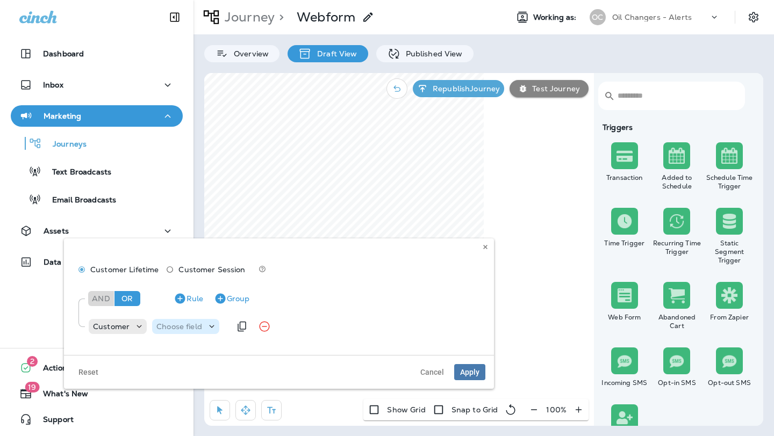
click at [204, 323] on div "Choose field" at bounding box center [179, 326] width 54 height 9
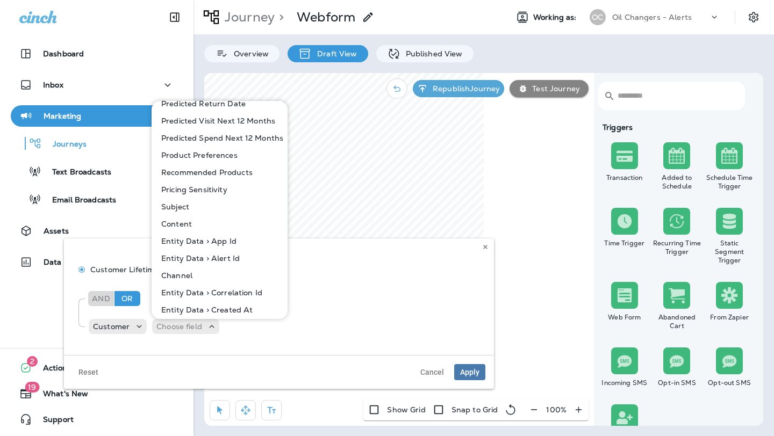
scroll to position [547, 0]
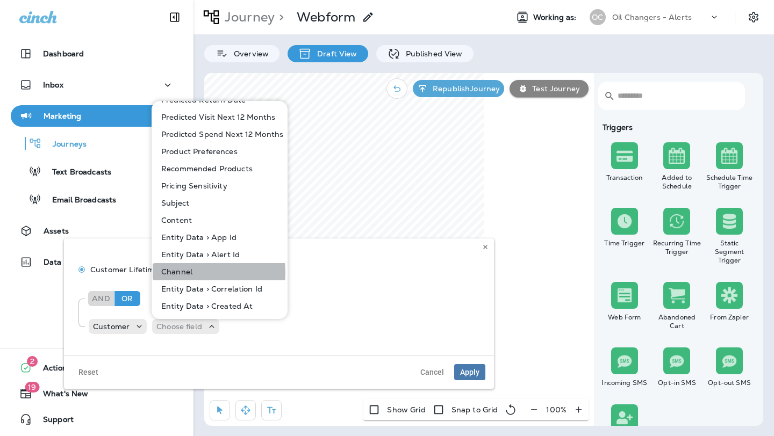
click at [201, 272] on button "Channel" at bounding box center [220, 271] width 135 height 17
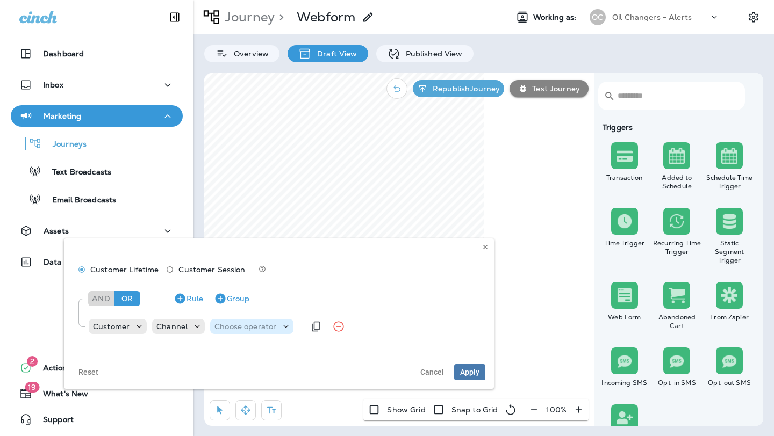
click at [239, 322] on p "Choose operator" at bounding box center [245, 326] width 62 height 9
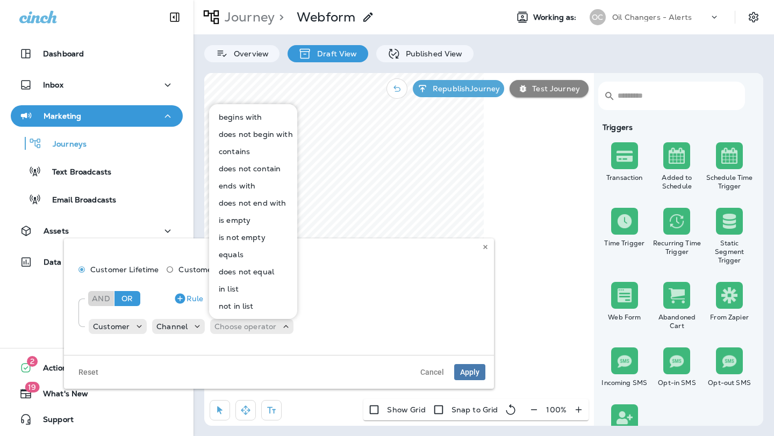
click at [240, 252] on p "equals" at bounding box center [228, 254] width 29 height 9
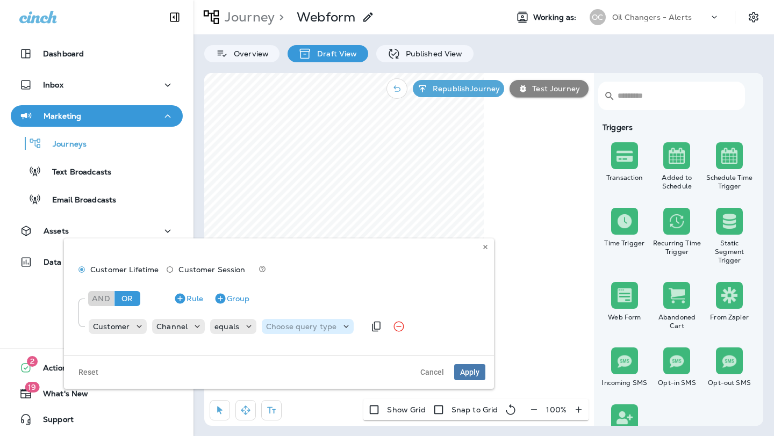
click at [316, 324] on p "Choose query type" at bounding box center [301, 326] width 70 height 9
click at [297, 354] on button "Text" at bounding box center [292, 353] width 62 height 17
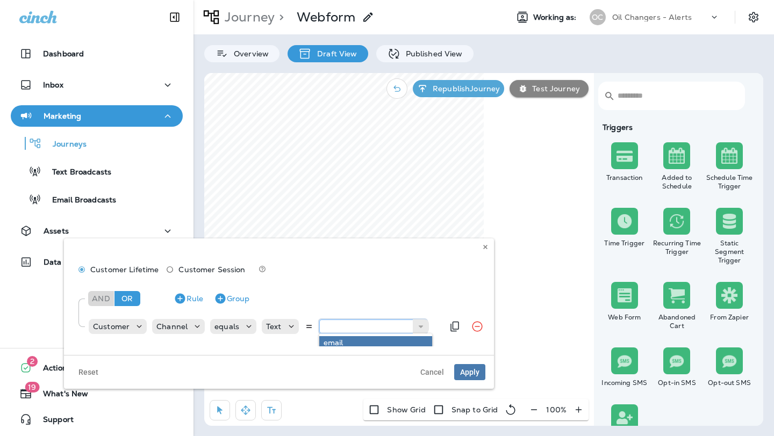
click at [378, 327] on input "text" at bounding box center [372, 327] width 107 height 14
type input "*****"
click at [371, 341] on div "And Or Rule Group Customer Channel equals Text ***** email" at bounding box center [279, 312] width 412 height 60
click at [474, 371] on span "Apply" at bounding box center [469, 373] width 19 height 8
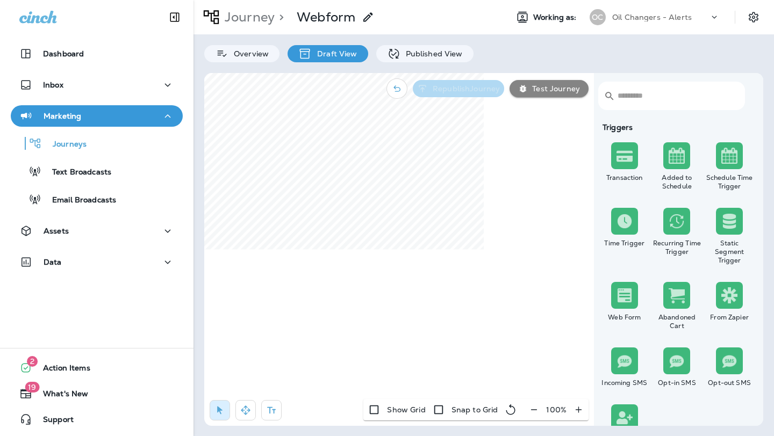
click at [470, 96] on button "Republish Journey" at bounding box center [458, 88] width 91 height 17
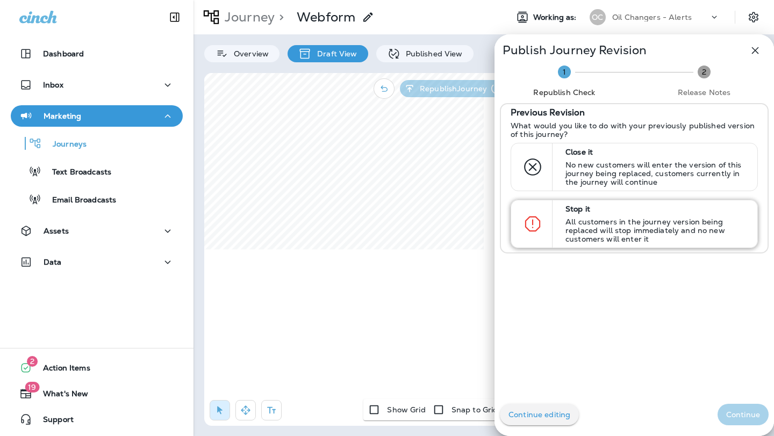
click at [564, 214] on div "Stop it All customers in the journey version being replaced will stop immediate…" at bounding box center [656, 223] width 191 height 47
click at [730, 414] on p "Continue" at bounding box center [743, 415] width 34 height 9
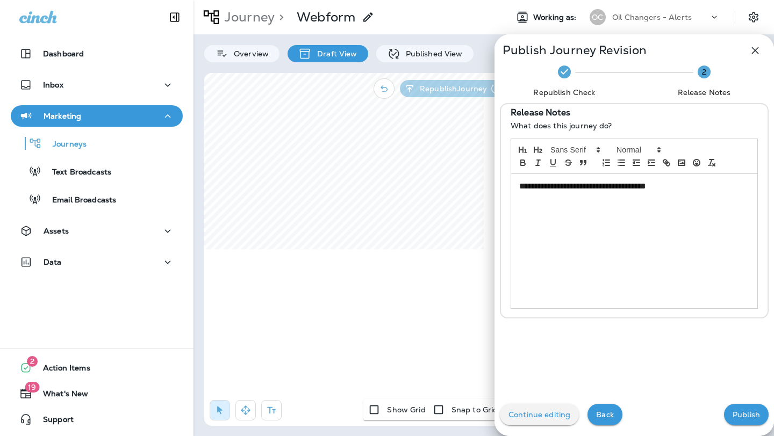
click at [728, 413] on button "Publish" at bounding box center [746, 414] width 45 height 21
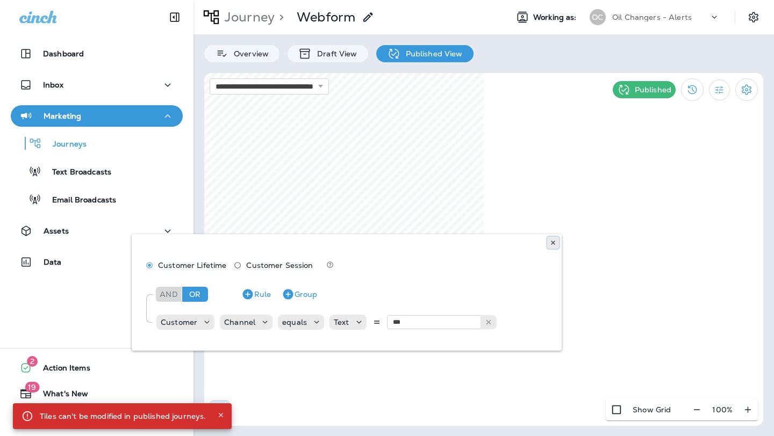
click at [551, 240] on icon at bounding box center [553, 243] width 6 height 6
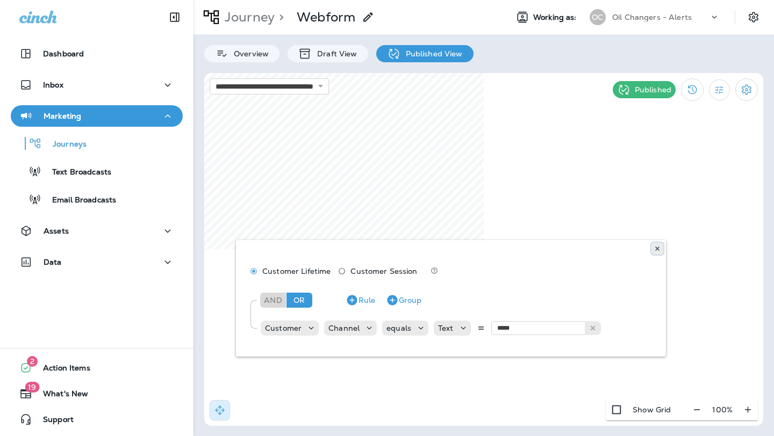
click at [655, 248] on icon at bounding box center [657, 249] width 6 height 6
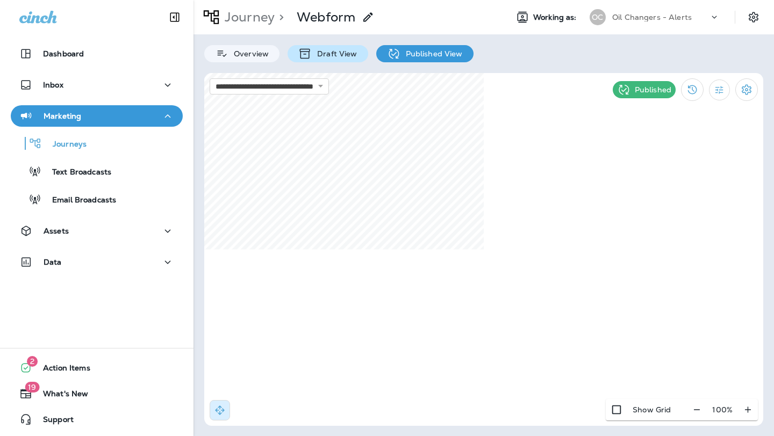
click at [329, 50] on p "Draft View" at bounding box center [334, 53] width 45 height 9
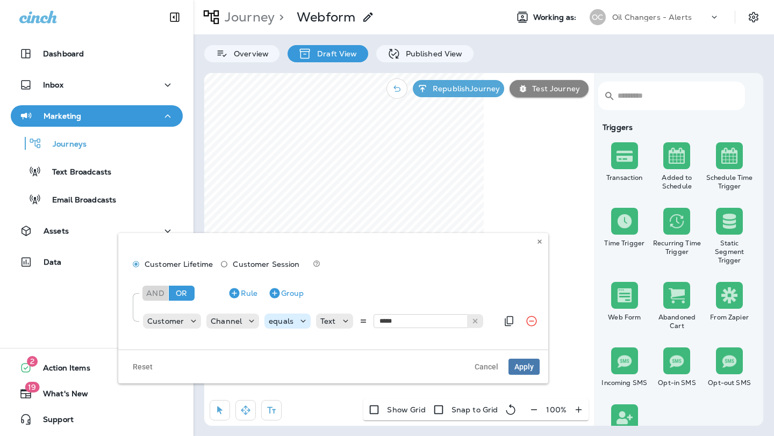
click at [294, 319] on div "equals" at bounding box center [280, 321] width 33 height 9
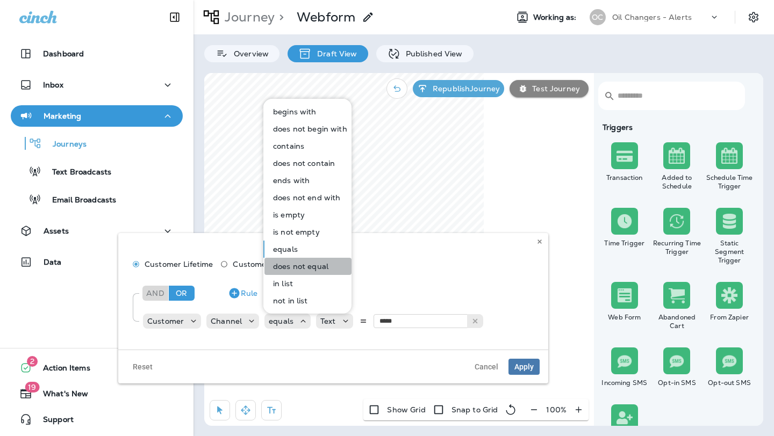
click at [315, 264] on p "does not equal" at bounding box center [299, 266] width 60 height 9
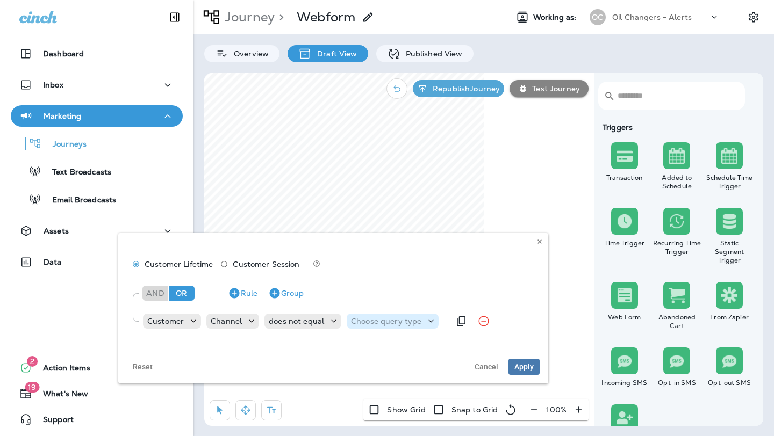
click at [400, 318] on p "Choose query type" at bounding box center [386, 321] width 70 height 9
click at [387, 347] on button "Text" at bounding box center [377, 348] width 62 height 17
click at [407, 324] on input "text" at bounding box center [422, 321] width 107 height 14
type input "***"
click at [430, 333] on div "And Or Rule Group Customer Channel does not equal Text *** sms" at bounding box center [333, 306] width 412 height 60
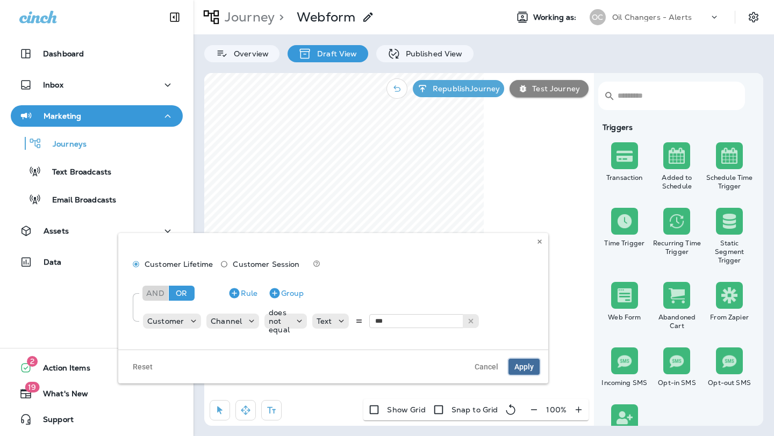
click at [535, 364] on button "Apply" at bounding box center [523, 367] width 31 height 16
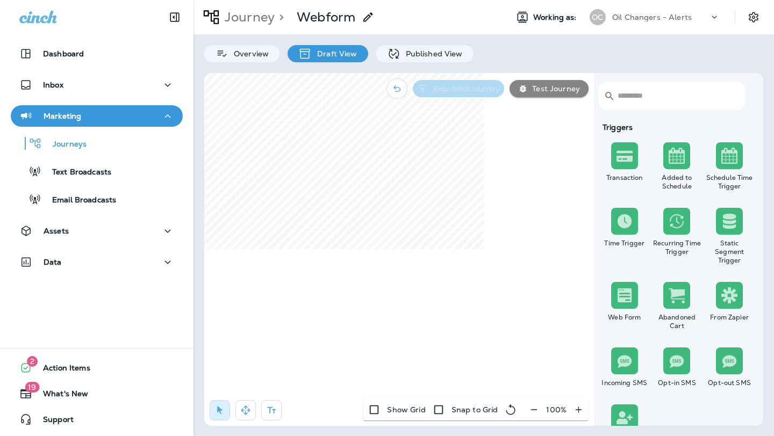
click at [472, 83] on button "Republish Journey" at bounding box center [458, 88] width 91 height 17
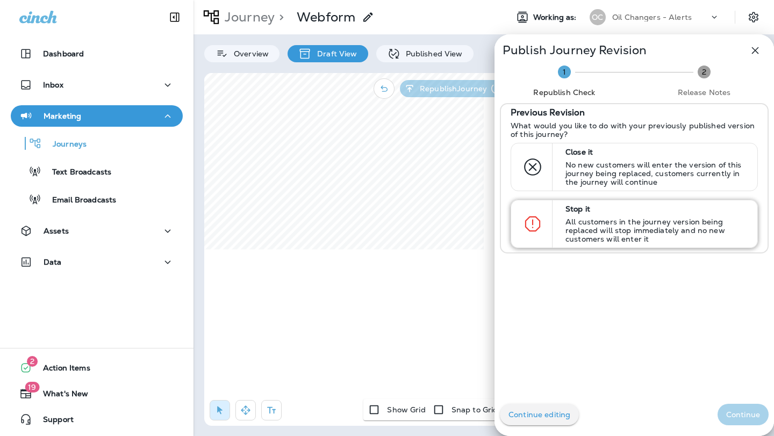
click at [572, 226] on p "All customers in the journey version being replaced will stop immediately and n…" at bounding box center [656, 231] width 182 height 26
click at [750, 417] on p "Continue" at bounding box center [743, 415] width 34 height 9
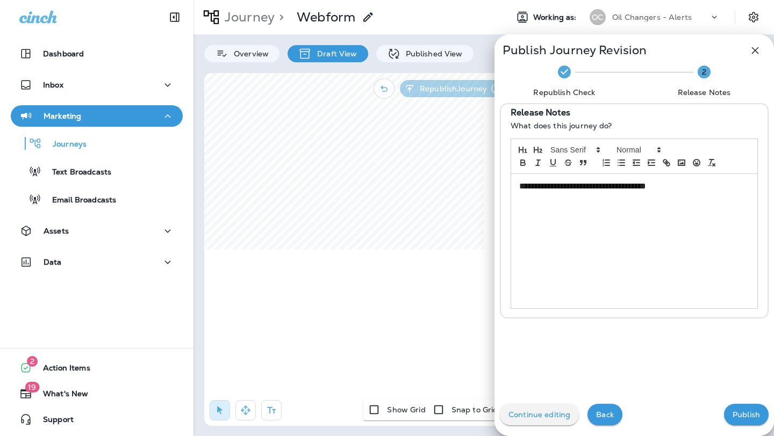
click at [750, 417] on p "Publish" at bounding box center [745, 415] width 27 height 9
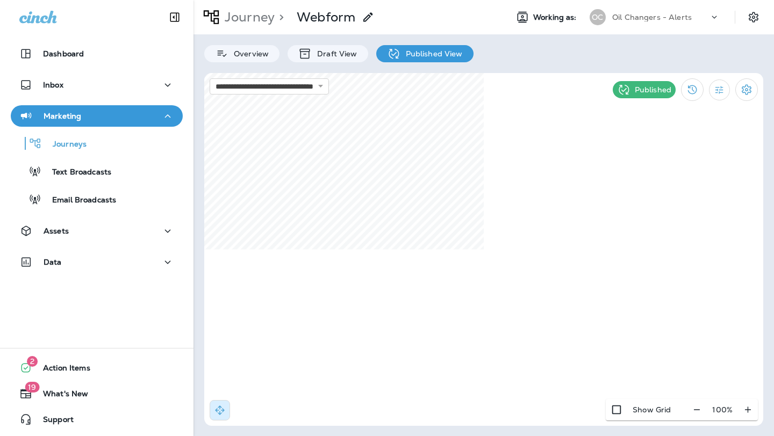
select select "*"
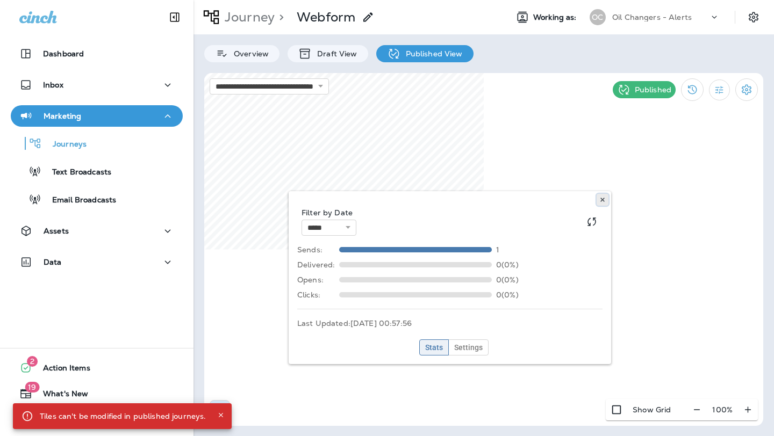
click at [600, 199] on icon at bounding box center [602, 200] width 6 height 6
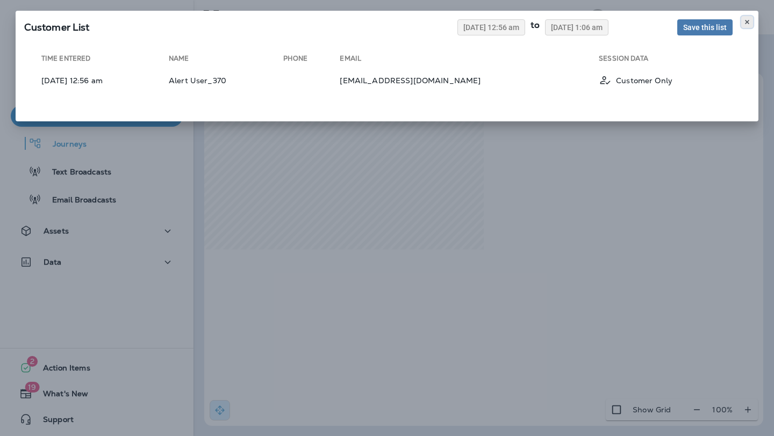
click at [745, 22] on icon at bounding box center [747, 22] width 6 height 6
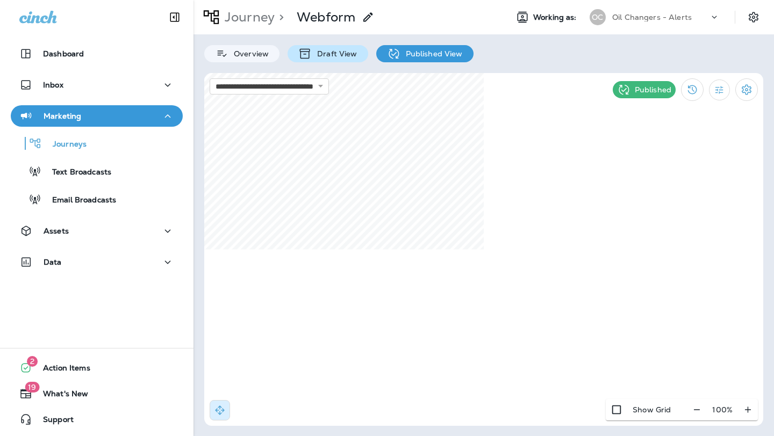
click at [331, 59] on div "Draft View" at bounding box center [327, 53] width 80 height 17
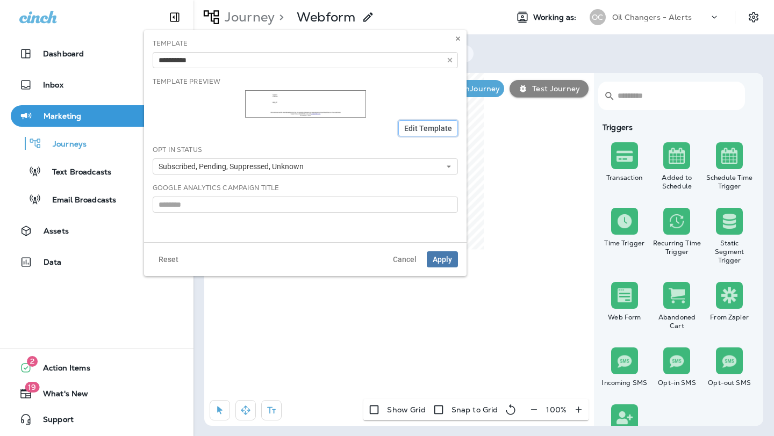
click at [441, 130] on span "Edit Template" at bounding box center [428, 129] width 48 height 8
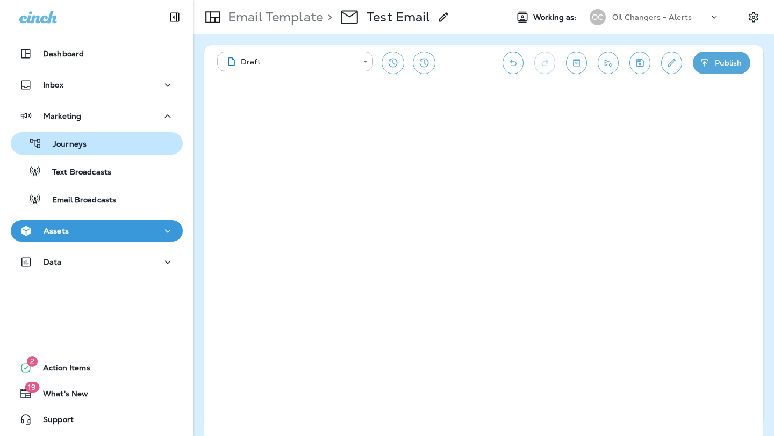
click at [81, 140] on p "Journeys" at bounding box center [64, 145] width 45 height 10
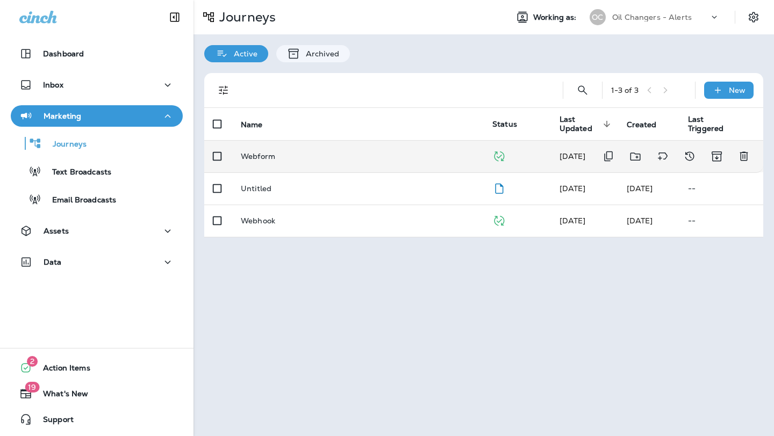
click at [270, 152] on p "Webform" at bounding box center [258, 156] width 34 height 9
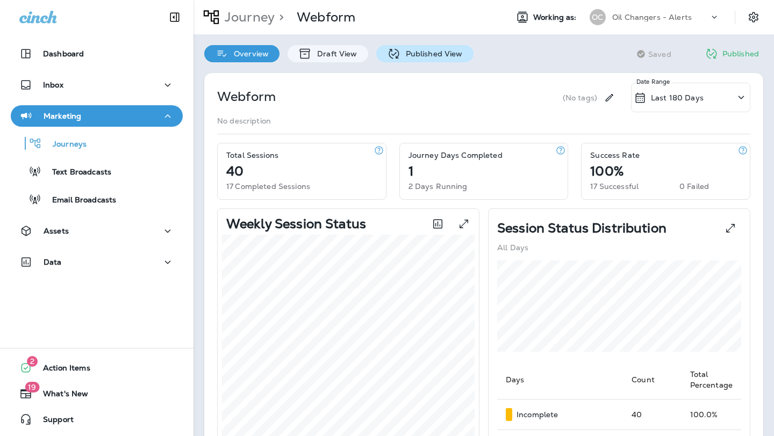
click at [411, 53] on p "Published View" at bounding box center [431, 53] width 62 height 9
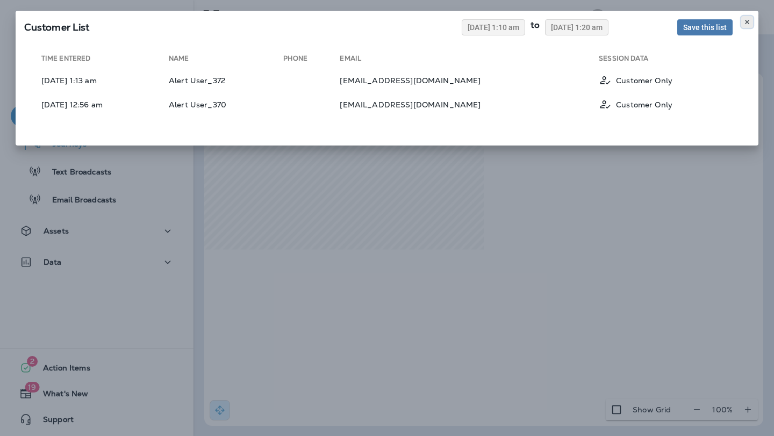
click at [746, 19] on icon at bounding box center [747, 22] width 6 height 6
click at [745, 21] on icon at bounding box center [747, 22] width 6 height 6
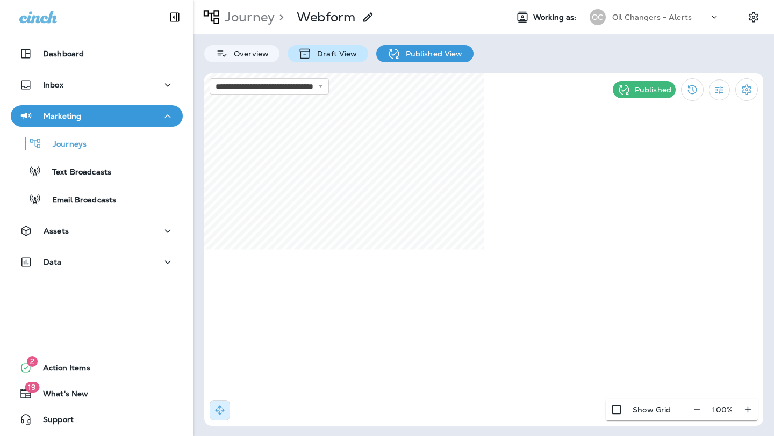
click at [343, 58] on p "Draft View" at bounding box center [334, 53] width 45 height 9
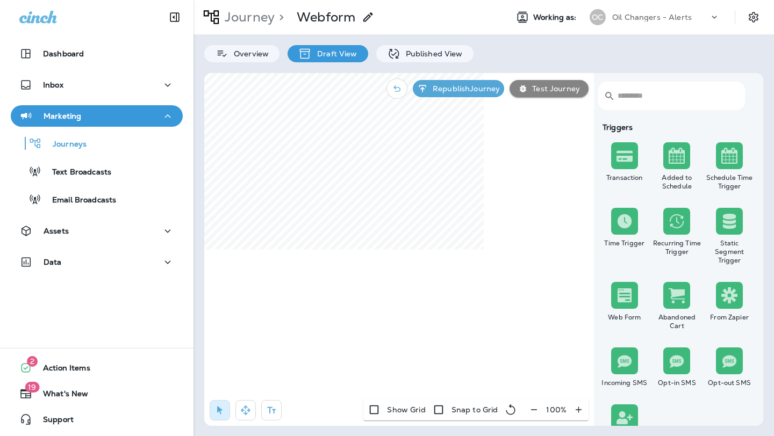
select select "*******"
click at [389, 306] on icon at bounding box center [392, 305] width 8 height 8
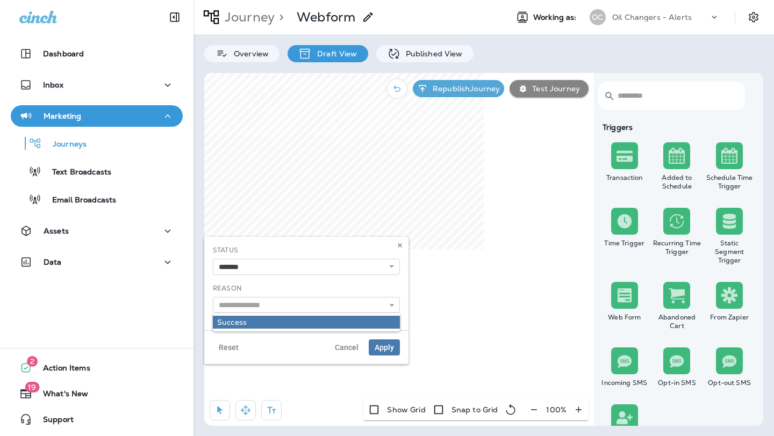
type input "*******"
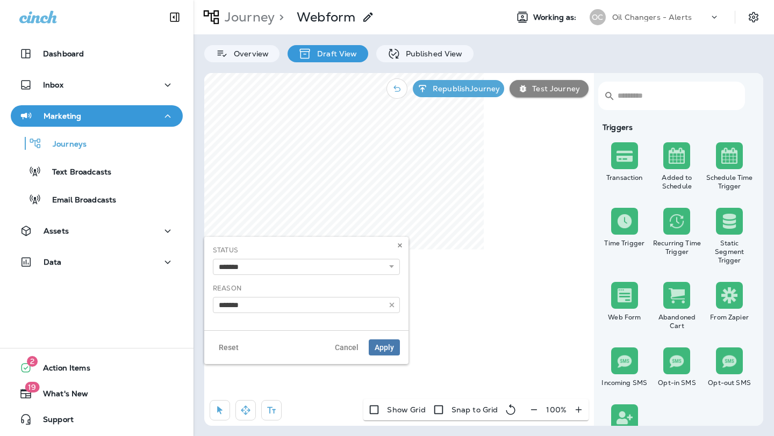
click at [369, 321] on div "**********" at bounding box center [306, 283] width 204 height 93
click at [398, 249] on button at bounding box center [400, 246] width 12 height 12
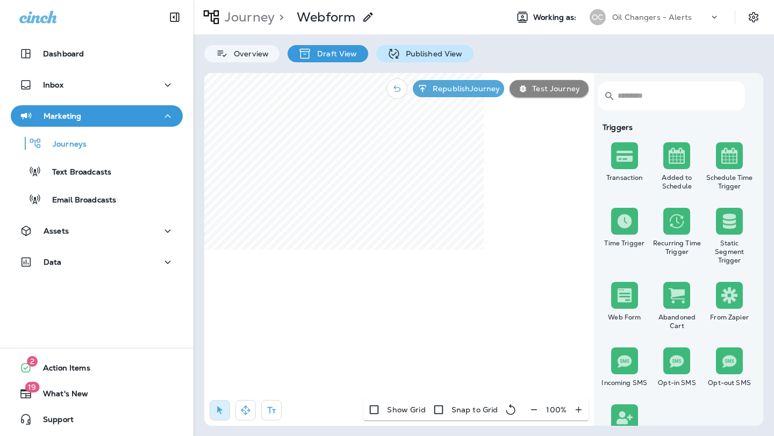
click at [429, 49] on p "Published View" at bounding box center [431, 53] width 62 height 9
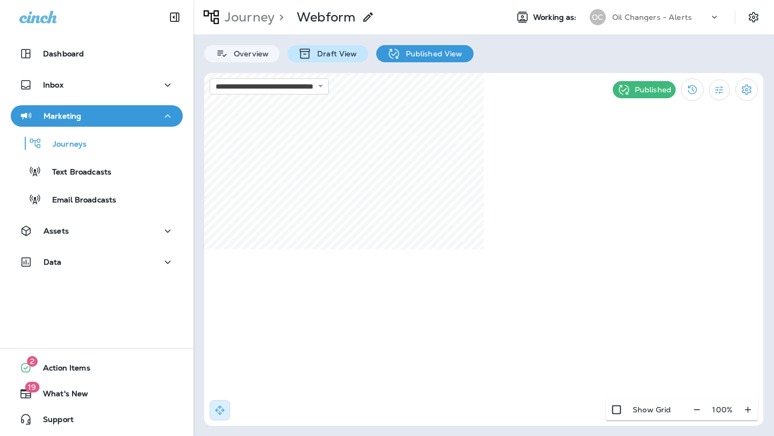
click at [334, 57] on p "Draft View" at bounding box center [334, 53] width 45 height 9
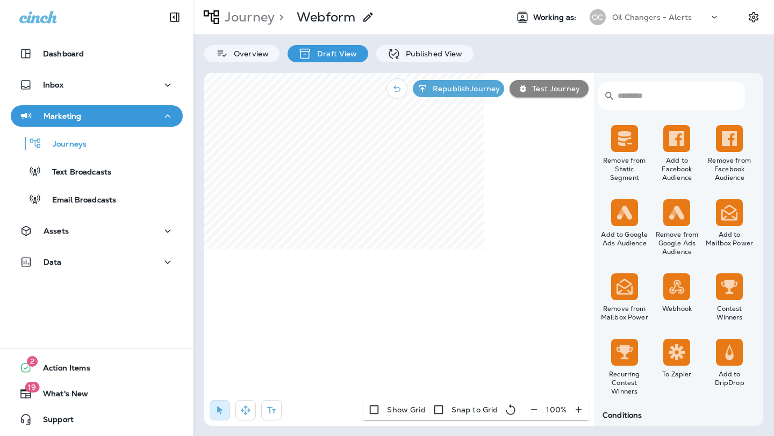
scroll to position [608, 0]
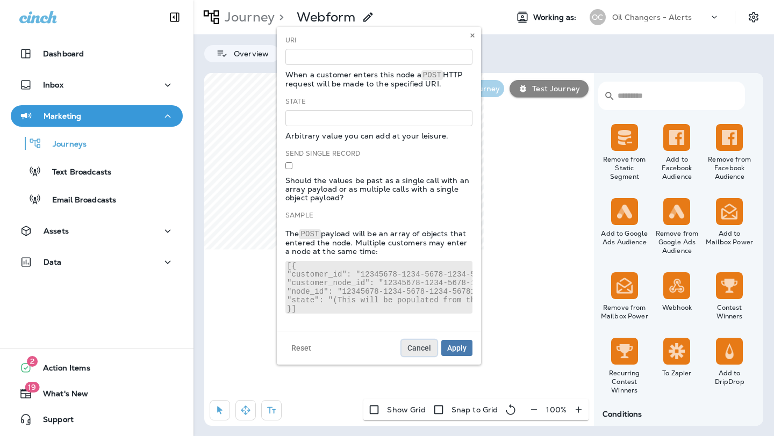
click at [415, 345] on span "Cancel" at bounding box center [419, 348] width 24 height 8
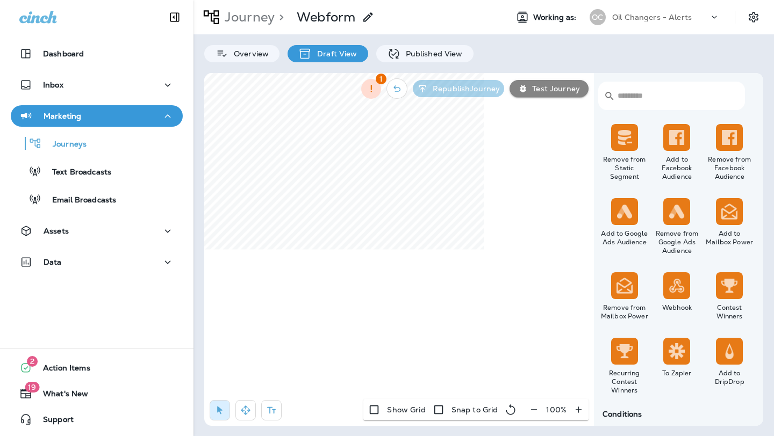
select select "*******"
click at [507, 243] on use at bounding box center [505, 245] width 4 height 4
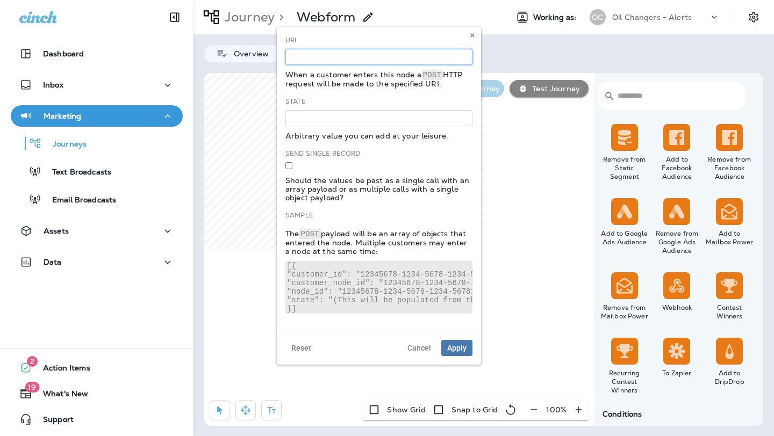
click at [346, 62] on input at bounding box center [378, 57] width 187 height 16
paste input "**********"
type input "**********"
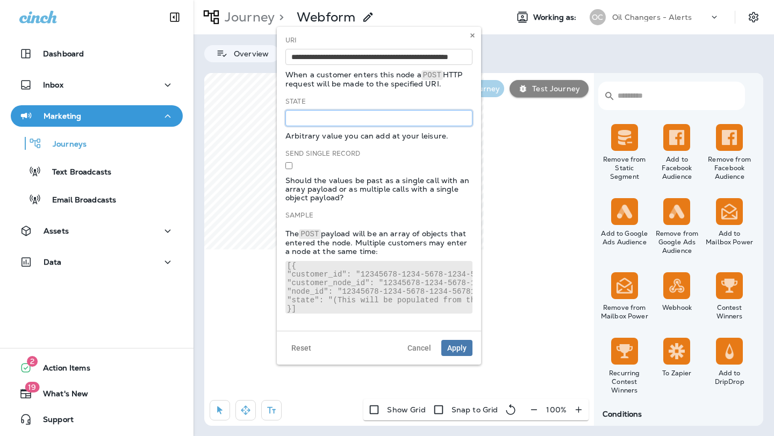
click at [333, 116] on input at bounding box center [378, 118] width 187 height 16
click at [319, 117] on input "**********" at bounding box center [378, 118] width 187 height 16
type input "**********"
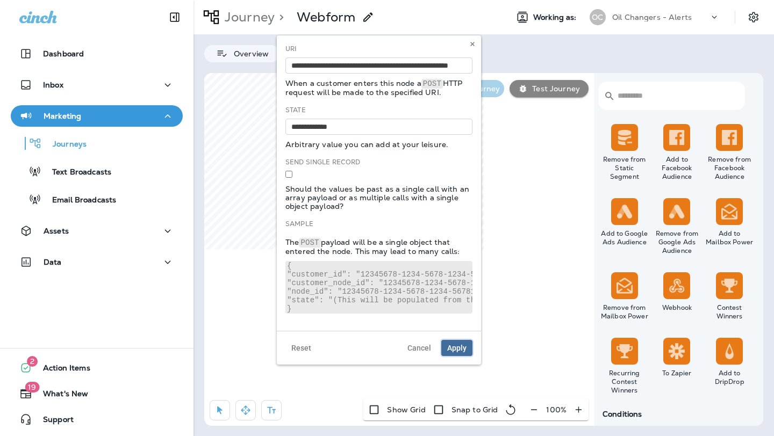
click at [452, 346] on span "Apply" at bounding box center [456, 348] width 19 height 8
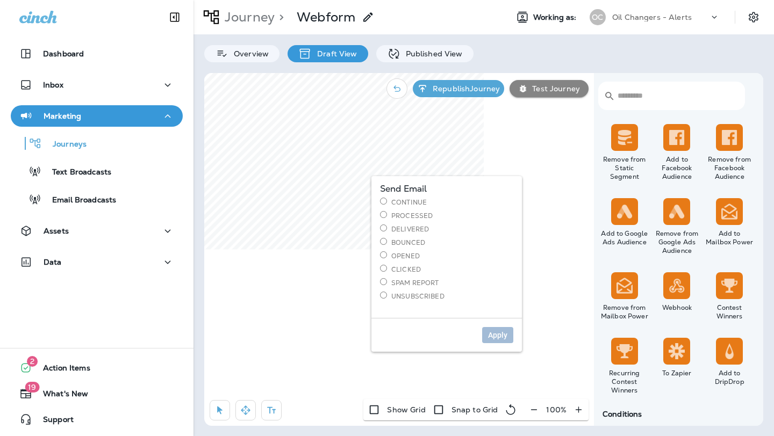
click at [380, 0] on body "Dashboard Inbox Marketing Journeys Text Broadcasts Email Broadcasts Assets Data…" at bounding box center [387, 0] width 774 height 0
click at [490, 329] on button "Apply" at bounding box center [497, 335] width 31 height 16
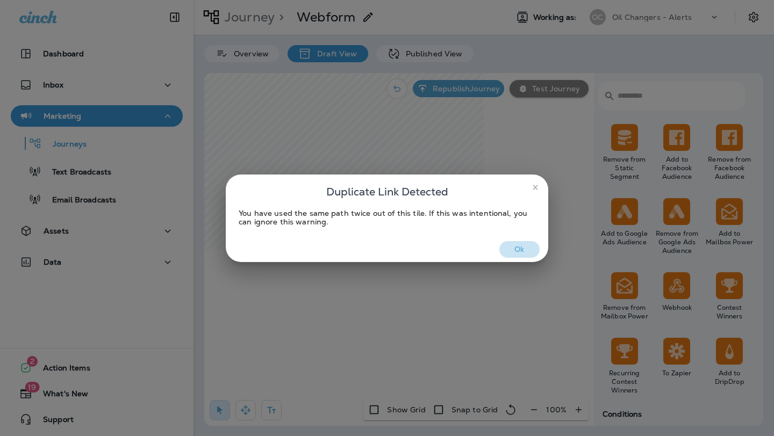
click at [514, 248] on button "Ok" at bounding box center [519, 249] width 40 height 17
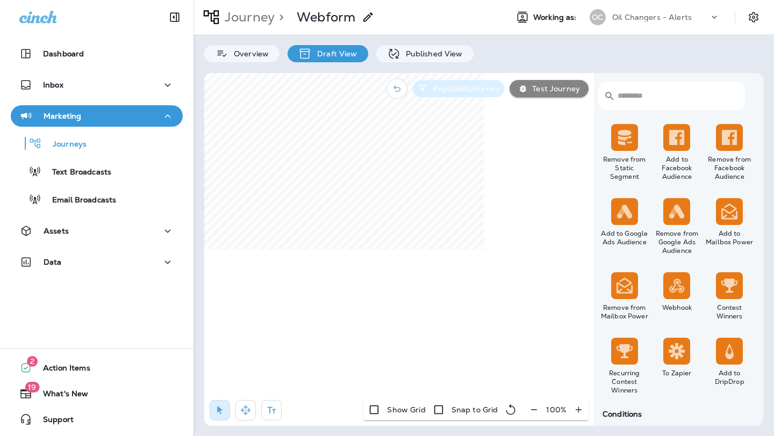
click at [483, 94] on button "Republish Journey" at bounding box center [458, 88] width 91 height 17
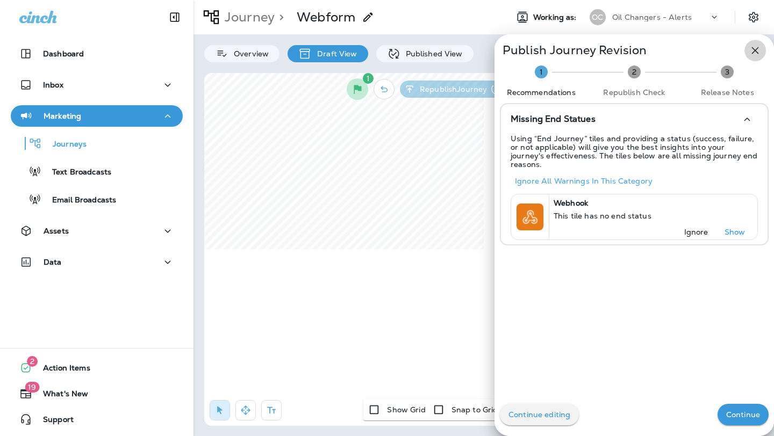
click at [753, 53] on icon "button" at bounding box center [755, 50] width 13 height 13
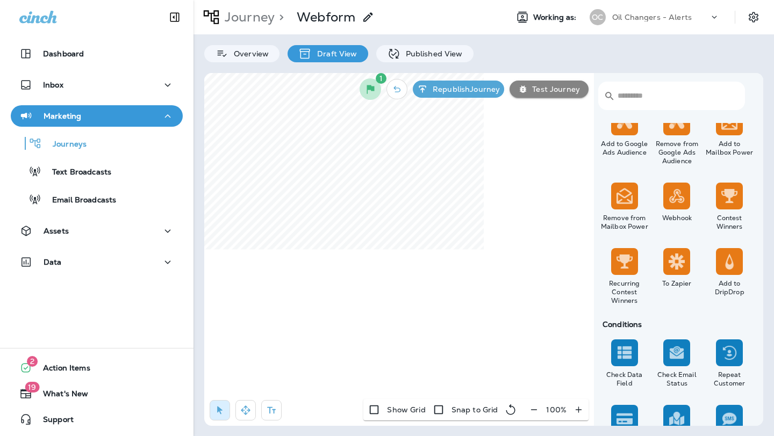
scroll to position [696, 0]
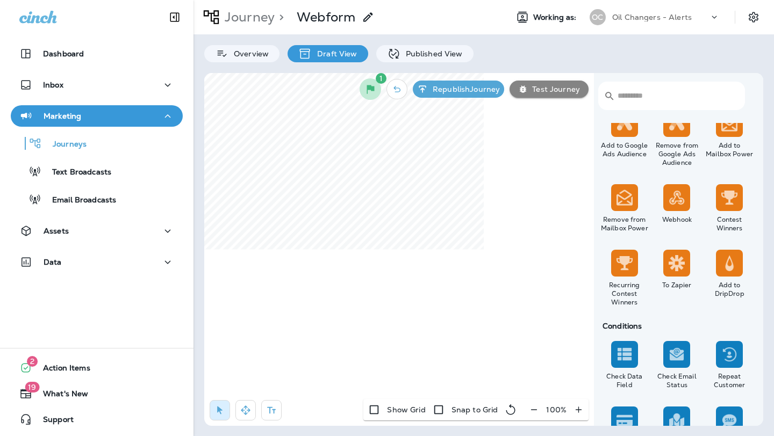
click at [637, 99] on input "text" at bounding box center [675, 96] width 116 height 28
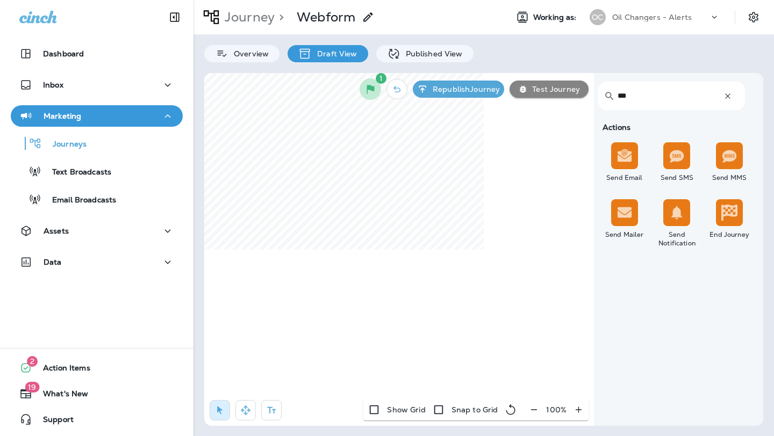
scroll to position [0, 0]
type input "***"
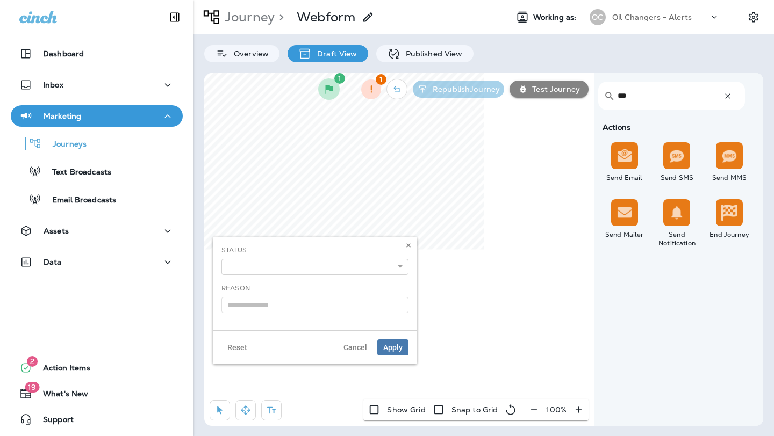
click at [320, 275] on div "**********" at bounding box center [314, 280] width 187 height 68
click at [322, 269] on select "**********" at bounding box center [314, 267] width 187 height 16
select select "*******"
click at [221, 259] on select "**********" at bounding box center [314, 267] width 187 height 16
click at [395, 341] on button "Apply" at bounding box center [392, 348] width 31 height 16
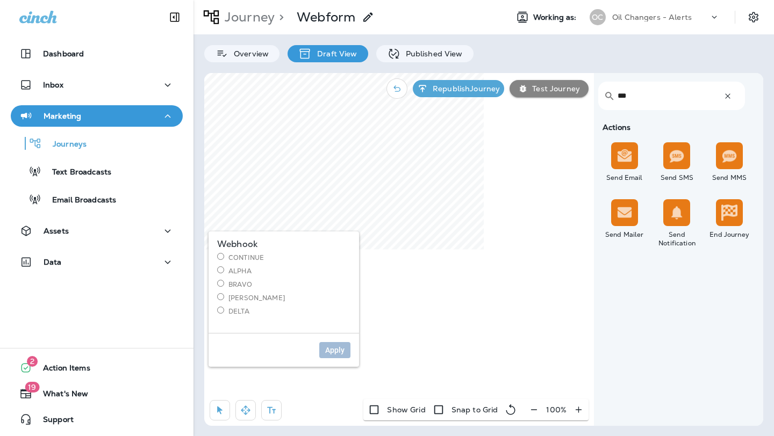
click at [256, 257] on label "Continue" at bounding box center [283, 257] width 133 height 9
click at [332, 347] on span "Apply" at bounding box center [334, 351] width 19 height 8
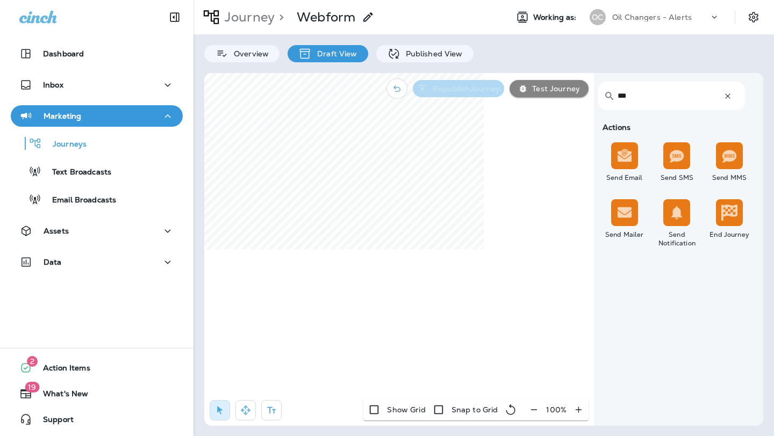
click at [471, 88] on p "Republish Journey" at bounding box center [463, 88] width 71 height 9
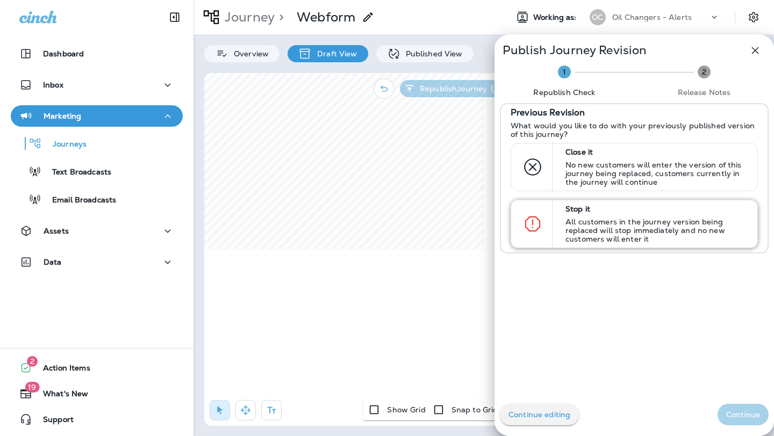
click at [552, 203] on div at bounding box center [552, 223] width 1 height 47
click at [752, 416] on p "Continue" at bounding box center [743, 415] width 34 height 9
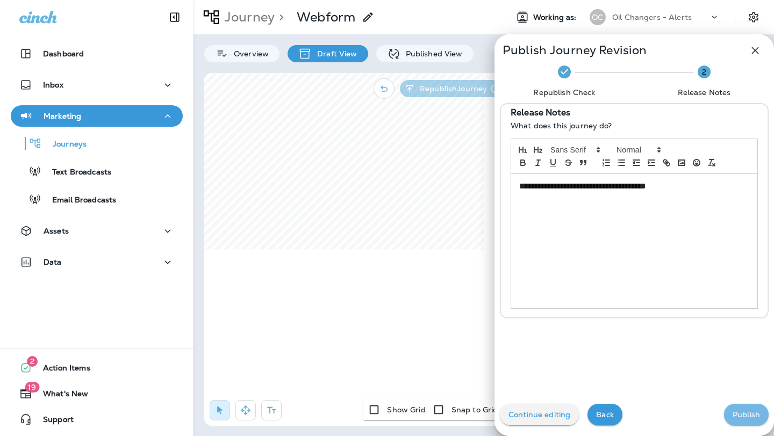
click at [752, 416] on p "Publish" at bounding box center [745, 415] width 27 height 9
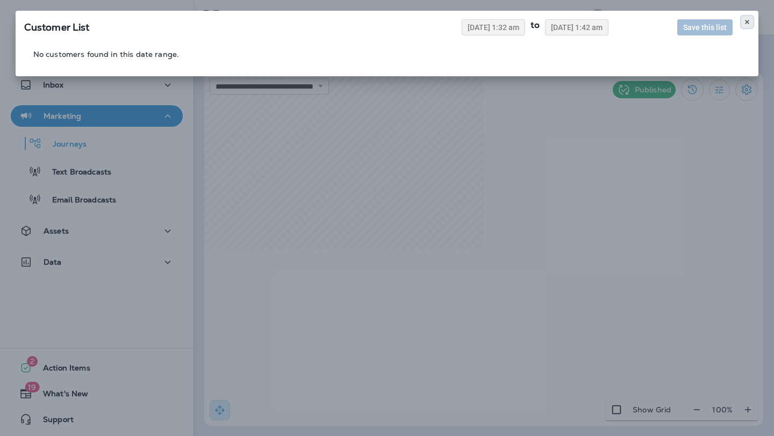
click at [749, 16] on button at bounding box center [747, 22] width 12 height 12
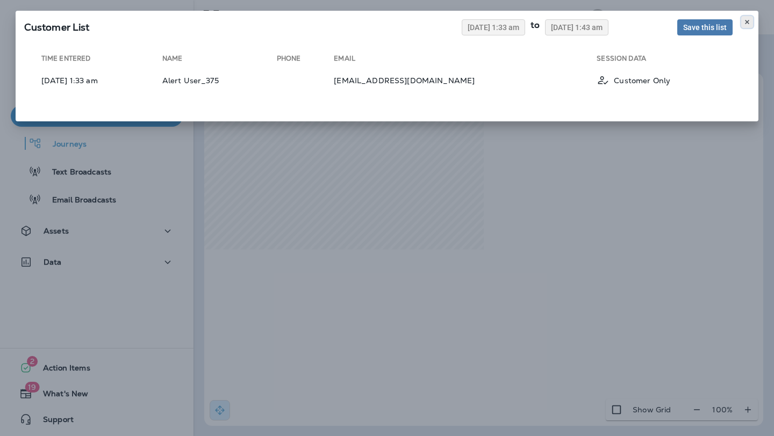
click at [744, 20] on icon at bounding box center [747, 22] width 6 height 6
click at [750, 21] on icon at bounding box center [747, 22] width 6 height 6
